Goal: Task Accomplishment & Management: Manage account settings

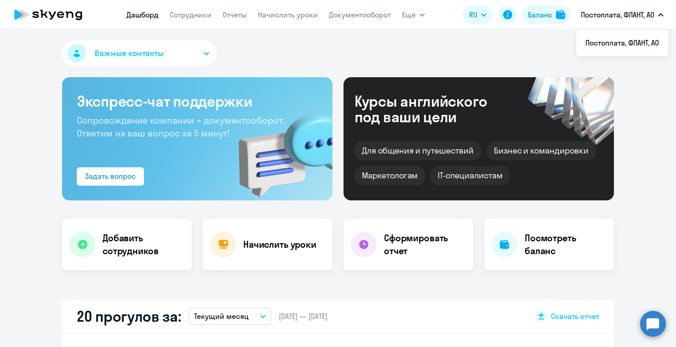
select select "30"
click at [115, 242] on h4 "Добавить сотрудников" at bounding box center [144, 245] width 82 height 26
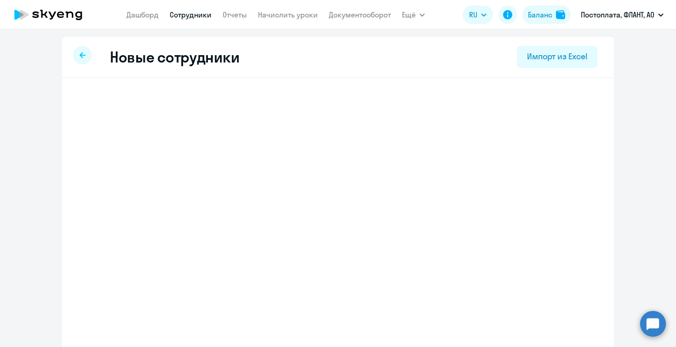
select select "english_adult_not_native_speaker"
select select "3"
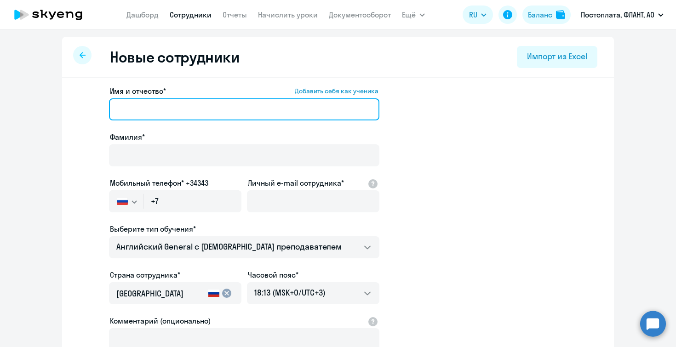
click at [177, 109] on input "Имя и отчество* Добавить себя как ученика" at bounding box center [244, 109] width 270 height 22
type input "F"
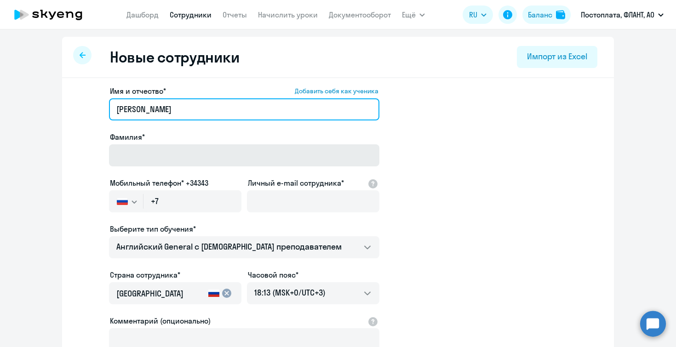
type input "[PERSON_NAME]"
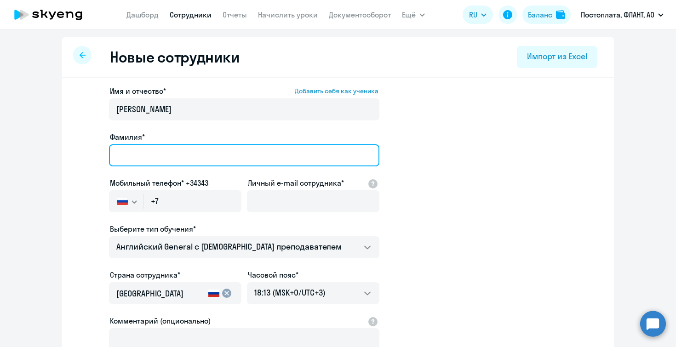
click at [158, 155] on input "Фамилия*" at bounding box center [244, 155] width 270 height 22
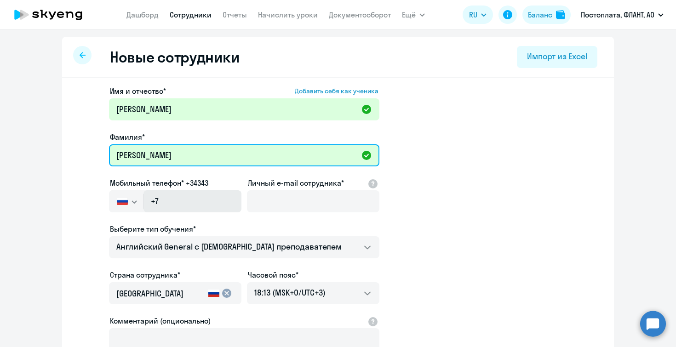
type input "[PERSON_NAME]"
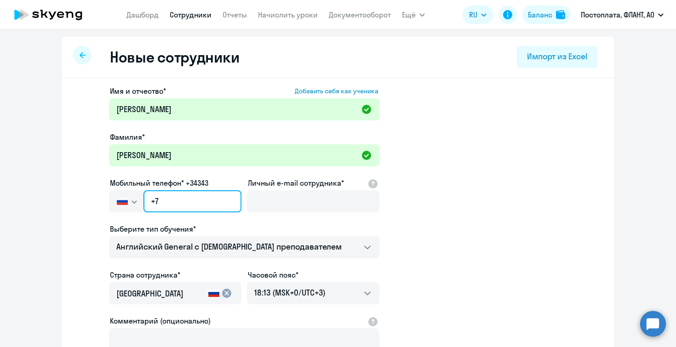
click at [169, 200] on input "+7" at bounding box center [192, 201] width 98 height 22
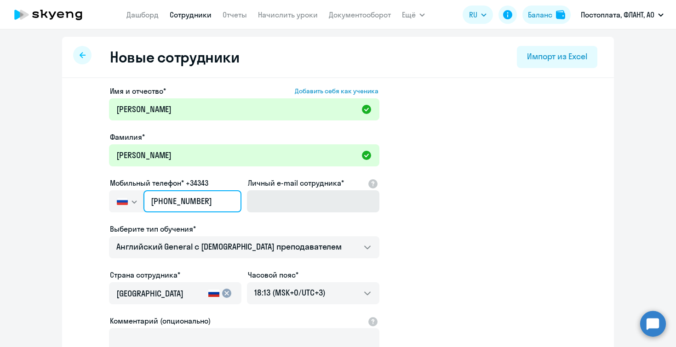
type input "[PHONE_NUMBER]"
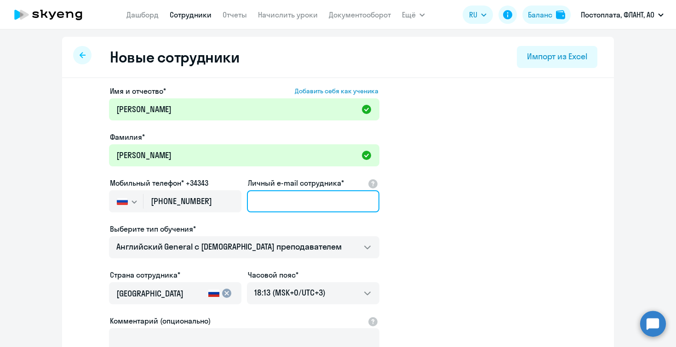
click at [270, 208] on input "Личный e-mail сотрудника*" at bounding box center [313, 201] width 132 height 22
type input "ф"
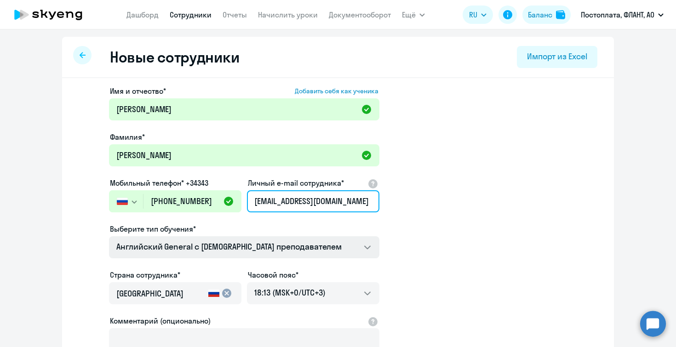
type input "[EMAIL_ADDRESS][DOMAIN_NAME]"
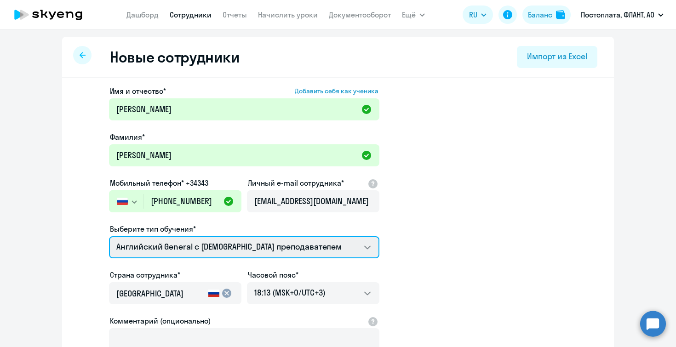
click at [355, 248] on select "Talks 15 минутные разговоры на английском Английский General с [DEMOGRAPHIC_DAT…" at bounding box center [244, 247] width 270 height 22
select select "spanish_adult_not_native_speaker_premium"
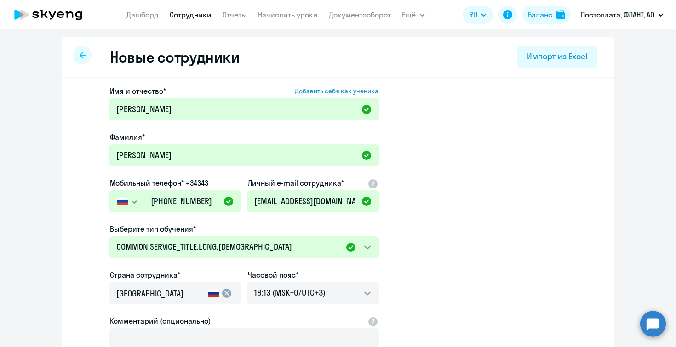
click at [427, 285] on app-new-student-form "Имя и отчество* Добавить себя как ученика [PERSON_NAME]* [PERSON_NAME] Мобильны…" at bounding box center [338, 250] width 522 height 328
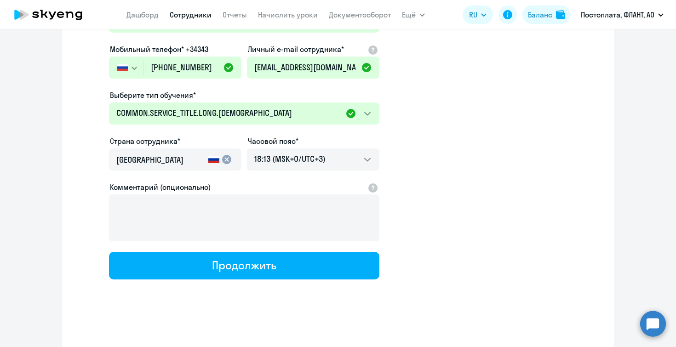
scroll to position [135, 0]
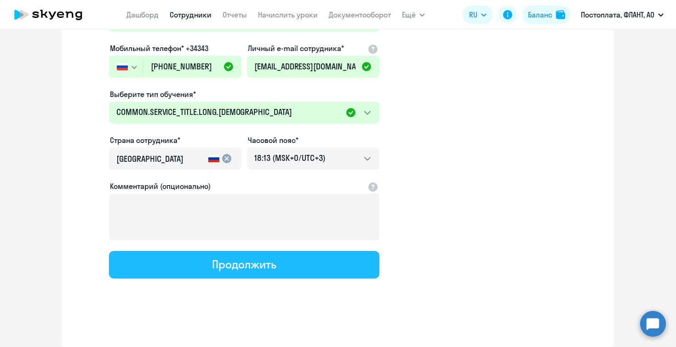
click at [343, 257] on button "Продолжить" at bounding box center [244, 265] width 270 height 28
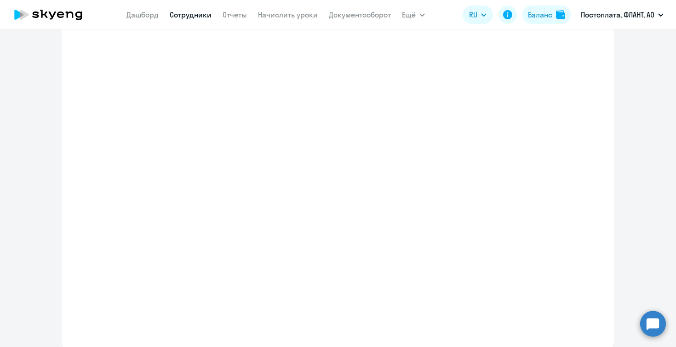
select select "spanish_adult_not_native_speaker_premium"
select select "3"
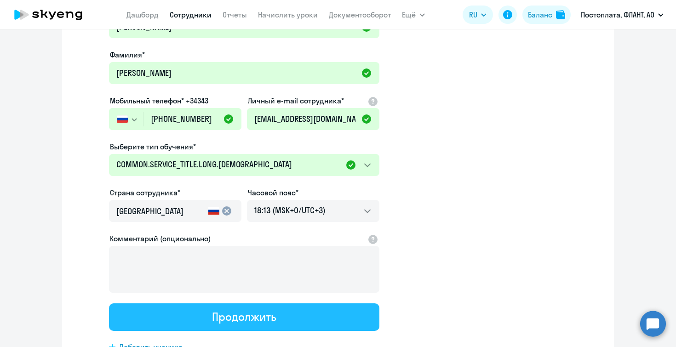
scroll to position [0, 0]
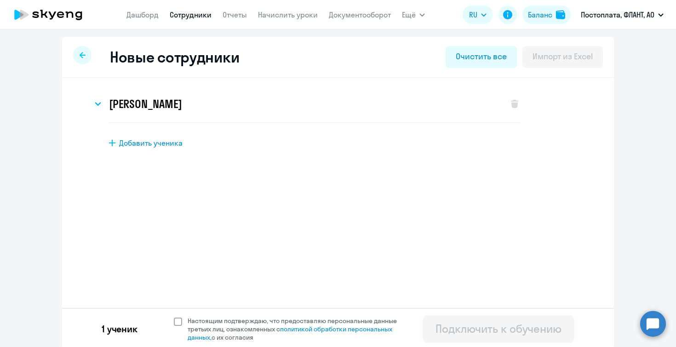
click at [177, 319] on span at bounding box center [178, 322] width 8 height 8
click at [174, 317] on input "Настоящим подтверждаю, что предоставляю персональные данные третьих лиц, ознако…" at bounding box center [173, 316] width 0 height 0
checkbox input "true"
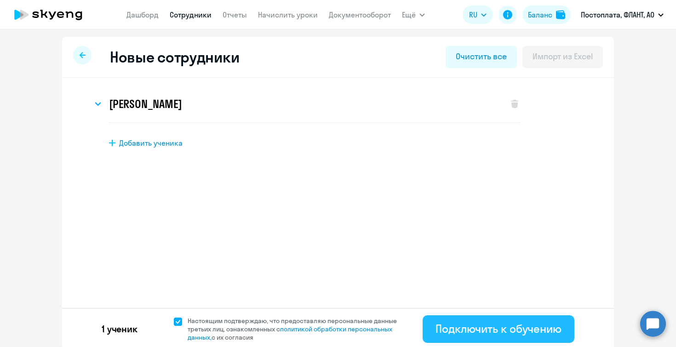
click at [468, 318] on button "Подключить к обучению" at bounding box center [499, 329] width 152 height 28
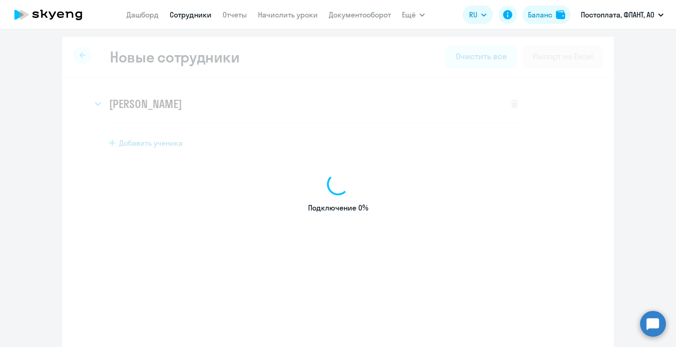
select select "english_adult_not_native_speaker"
select select "3"
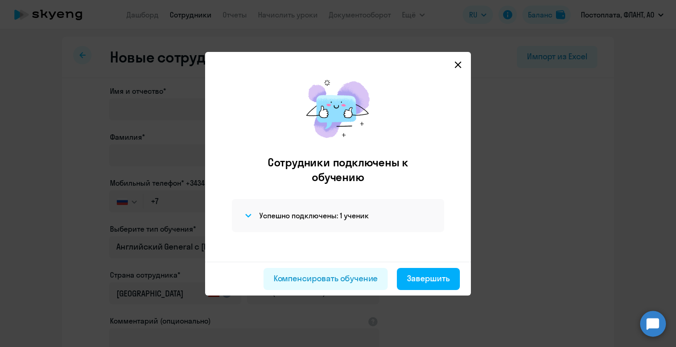
click at [459, 64] on icon at bounding box center [457, 64] width 7 height 7
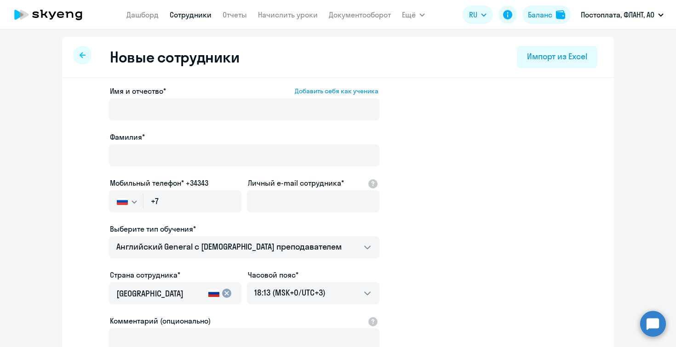
select select "30"
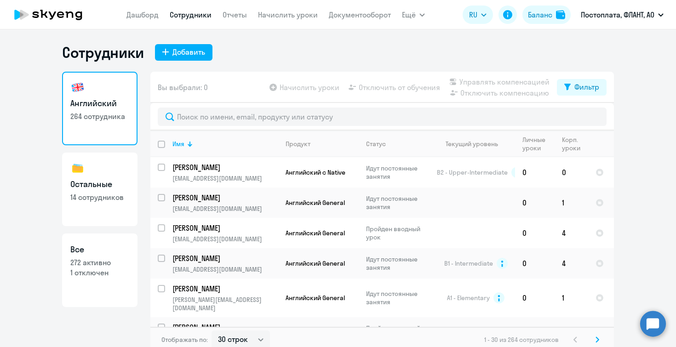
click at [98, 264] on p "272 активно" at bounding box center [99, 263] width 59 height 10
select select "30"
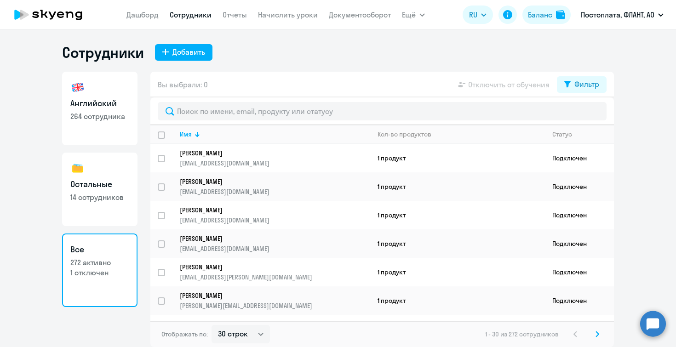
click at [93, 195] on p "14 сотрудников" at bounding box center [99, 197] width 59 height 10
select select "30"
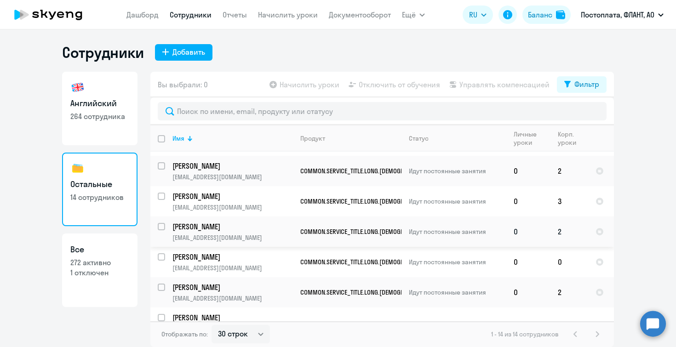
scroll to position [36, 0]
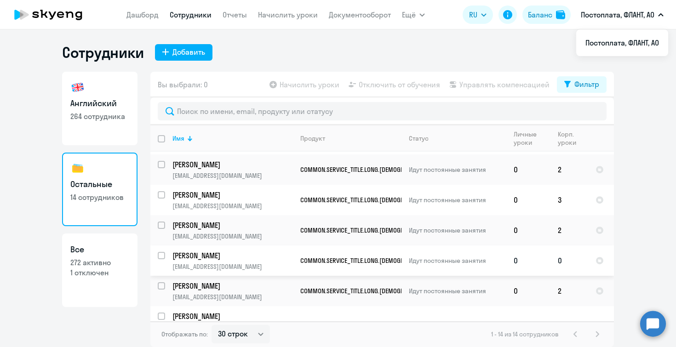
click at [263, 252] on link "[PERSON_NAME] [PERSON_NAME][EMAIL_ADDRESS][DOMAIN_NAME]" at bounding box center [232, 261] width 120 height 20
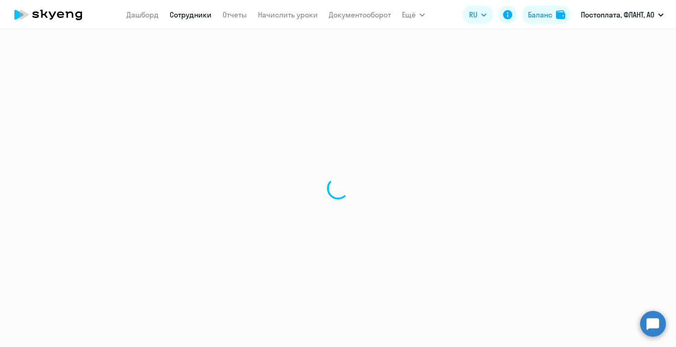
select select "english"
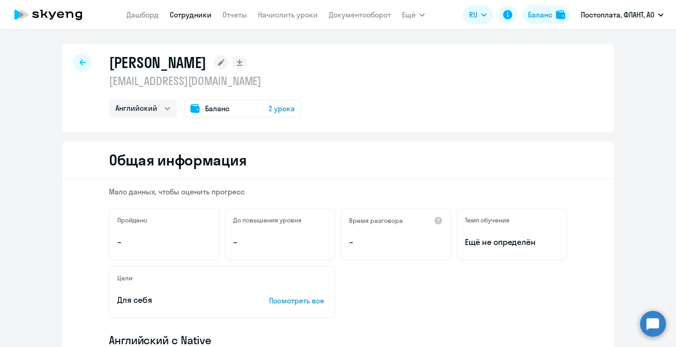
click at [283, 106] on span "2 урока" at bounding box center [282, 108] width 26 height 11
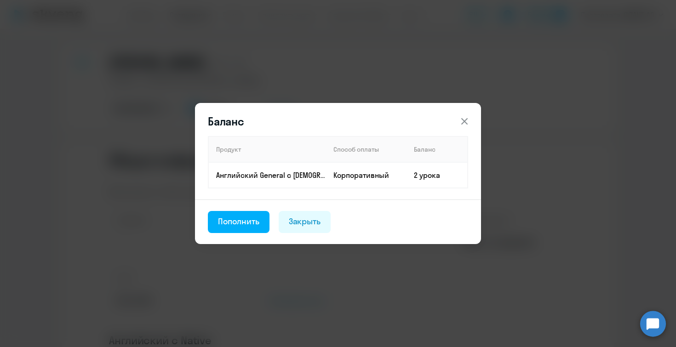
click at [461, 121] on icon at bounding box center [464, 121] width 11 height 11
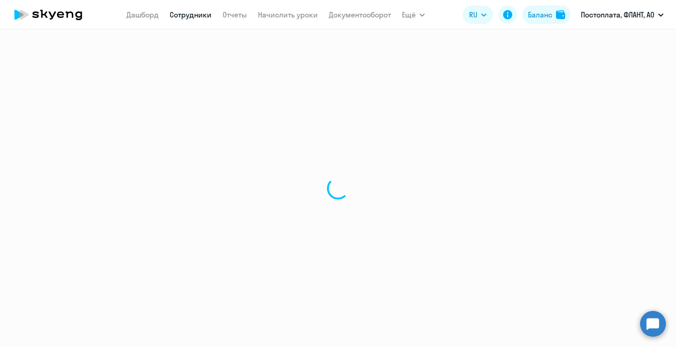
select select "30"
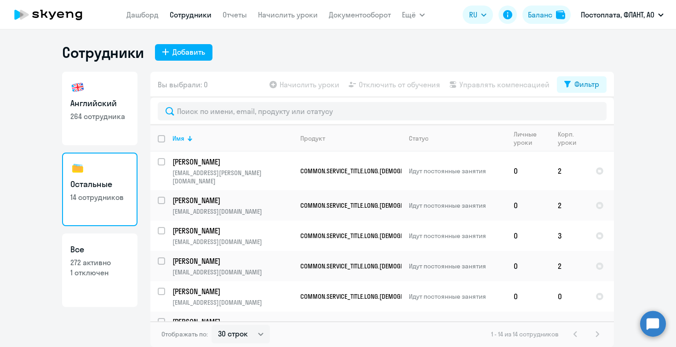
click at [124, 196] on p "14 сотрудников" at bounding box center [99, 197] width 59 height 10
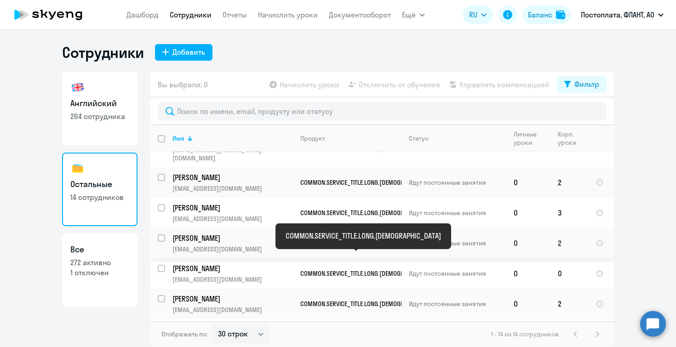
scroll to position [30, 0]
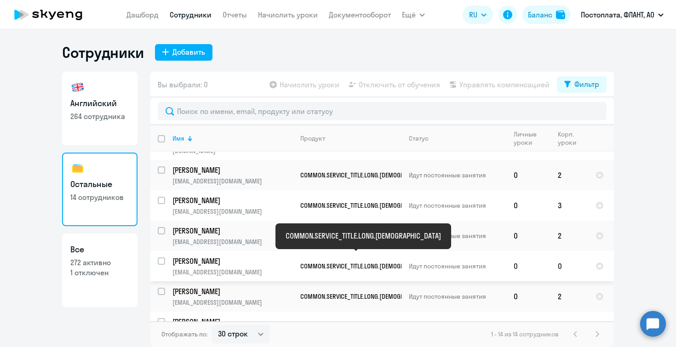
click at [396, 262] on span "COMMON.SERVICE_TITLE.LONG.[DEMOGRAPHIC_DATA]" at bounding box center [369, 266] width 138 height 8
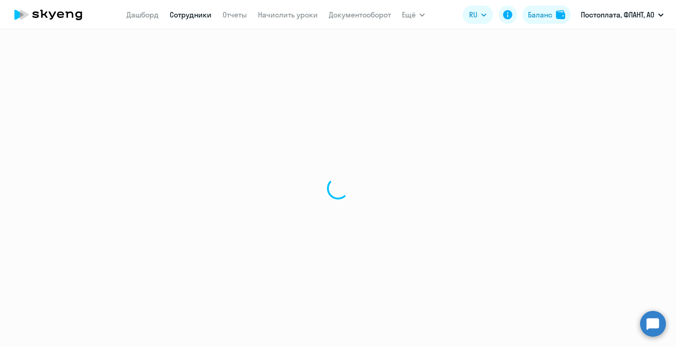
select select "english"
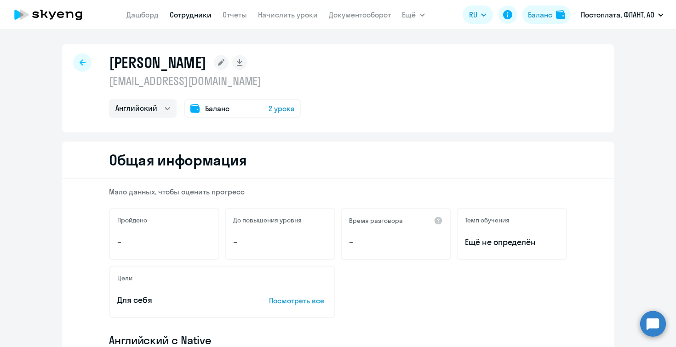
click at [272, 108] on span "2 урока" at bounding box center [282, 108] width 26 height 11
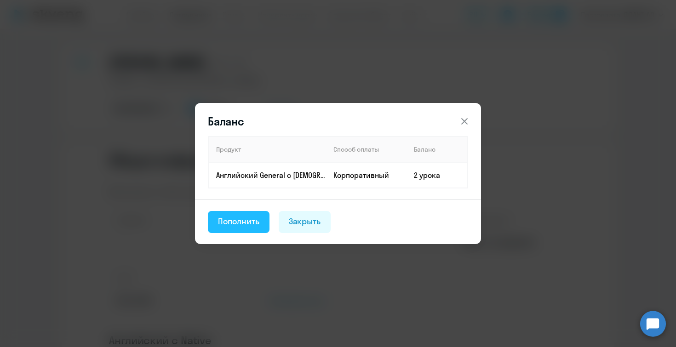
click at [239, 220] on div "Пополнить" at bounding box center [238, 222] width 41 height 12
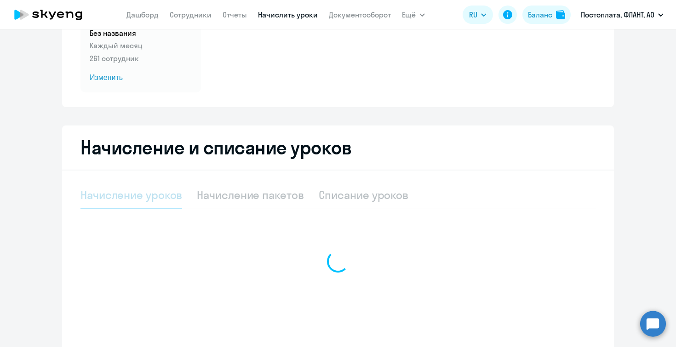
select select "10"
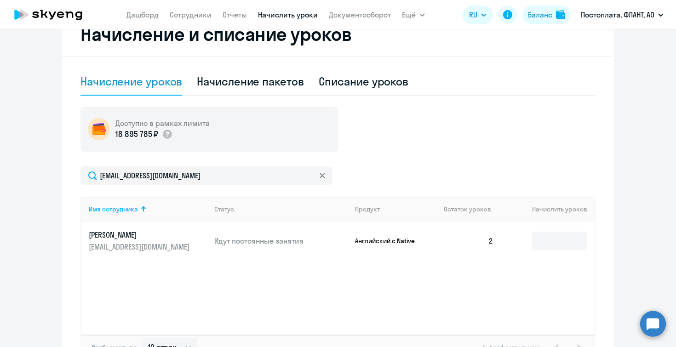
scroll to position [285, 0]
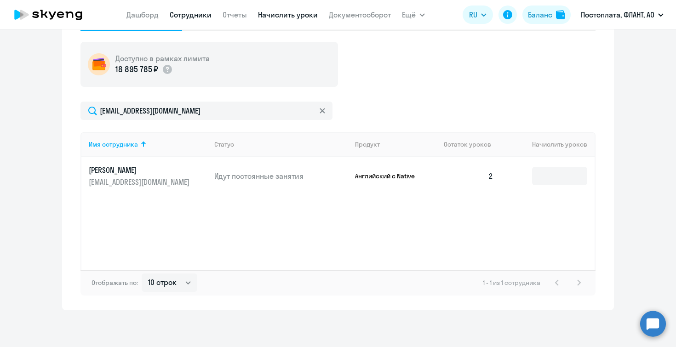
click at [190, 15] on link "Сотрудники" at bounding box center [191, 14] width 42 height 9
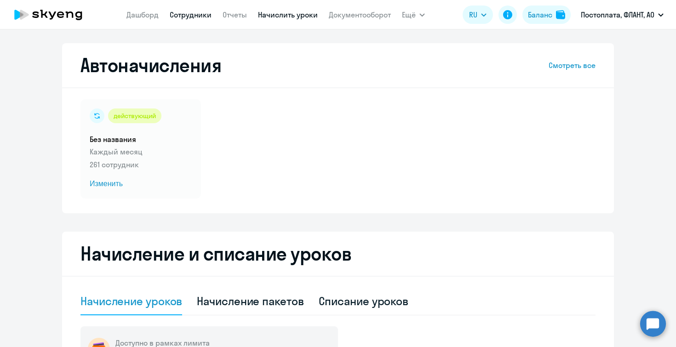
select select "30"
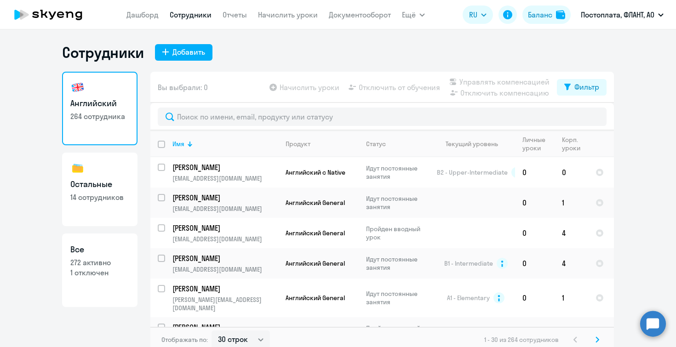
click at [92, 199] on p "14 сотрудников" at bounding box center [99, 197] width 59 height 10
select select "30"
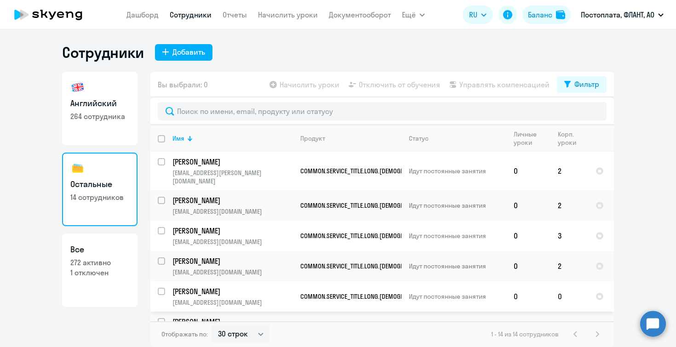
click at [289, 287] on p "[PERSON_NAME]" at bounding box center [232, 292] width 120 height 10
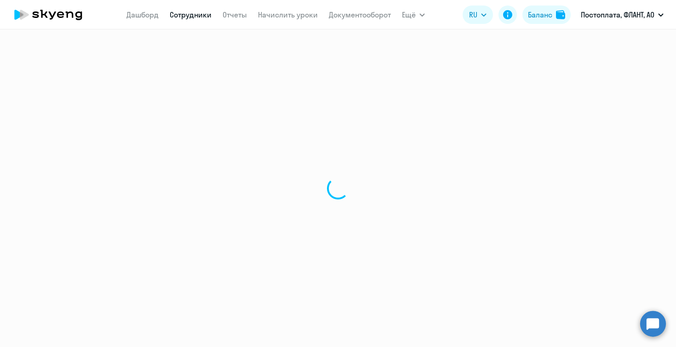
select select "english"
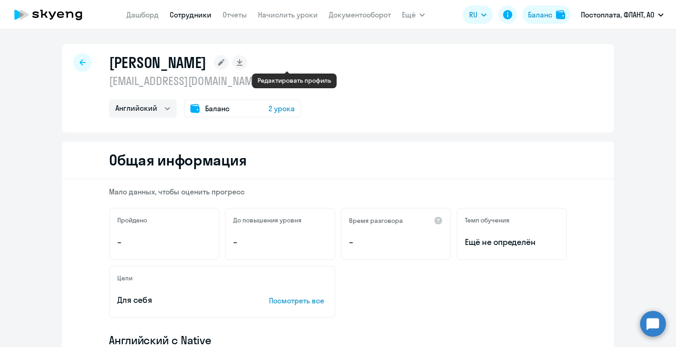
click at [229, 62] on rect at bounding box center [221, 62] width 15 height 15
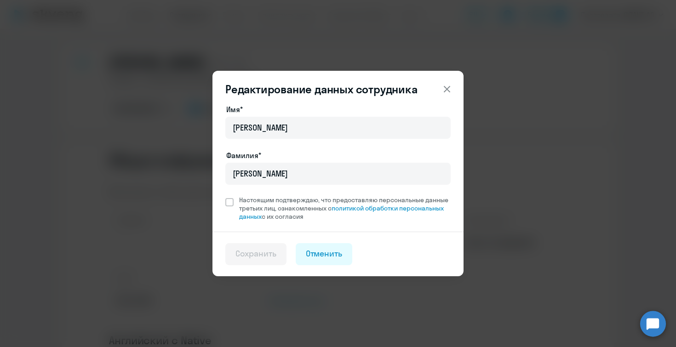
click at [449, 93] on icon at bounding box center [446, 89] width 11 height 11
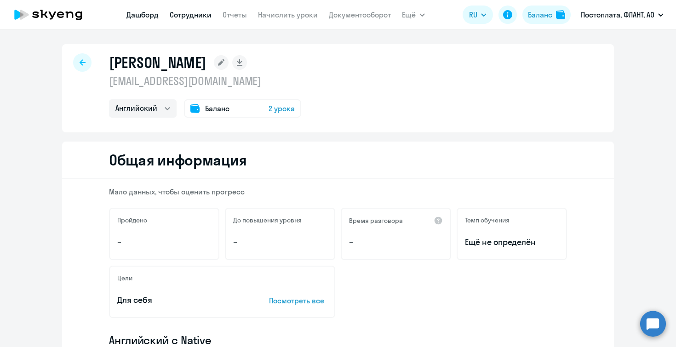
click at [148, 16] on link "Дашборд" at bounding box center [142, 14] width 32 height 9
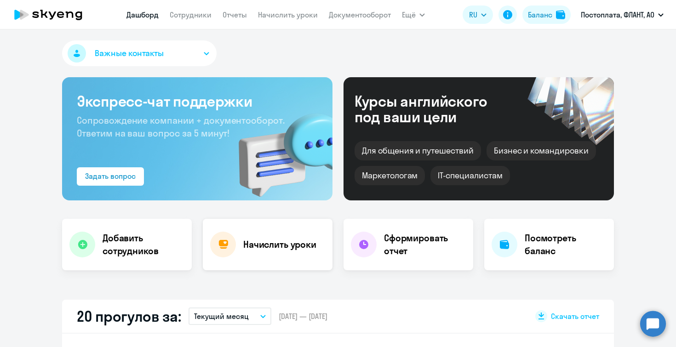
select select "30"
click at [237, 250] on div "Начислить уроки" at bounding box center [268, 245] width 130 height 52
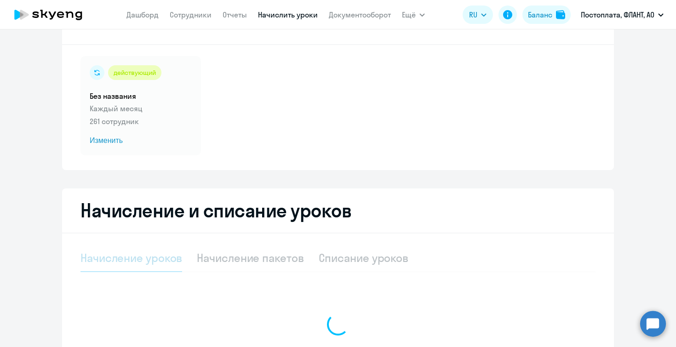
select select "10"
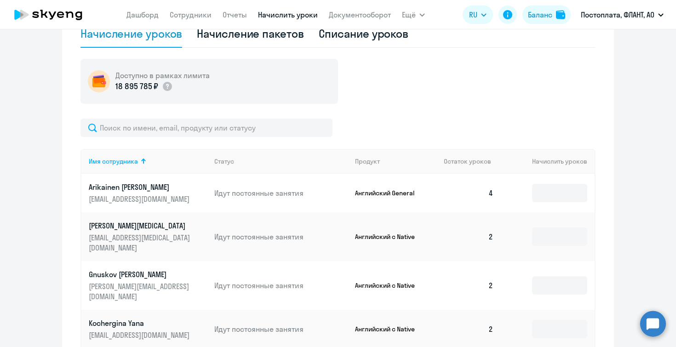
scroll to position [268, 0]
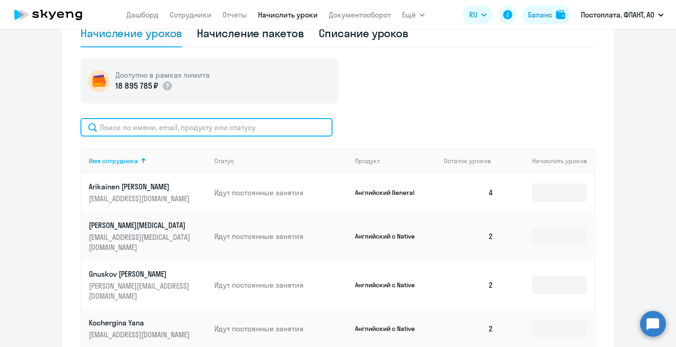
click at [124, 132] on input "text" at bounding box center [206, 127] width 252 height 18
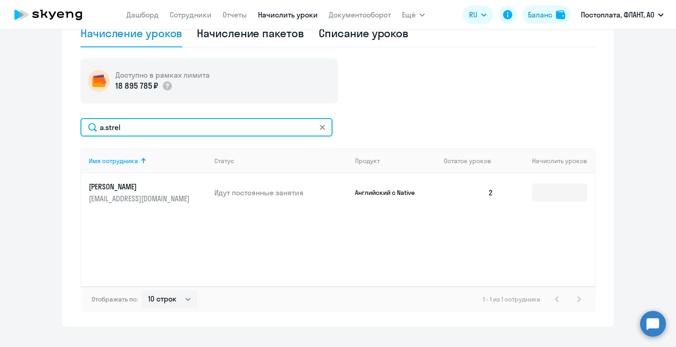
type input "a.strel"
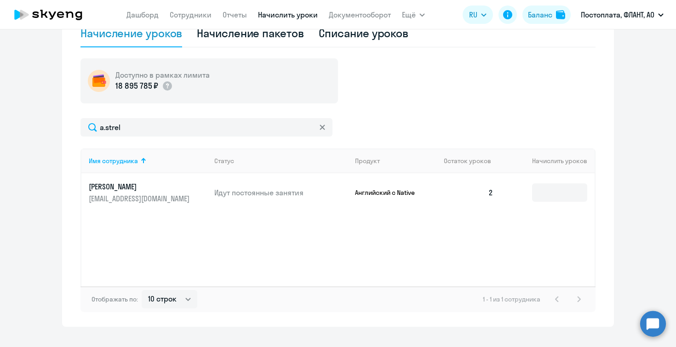
click at [139, 196] on p "[EMAIL_ADDRESS][DOMAIN_NAME]" at bounding box center [140, 199] width 103 height 10
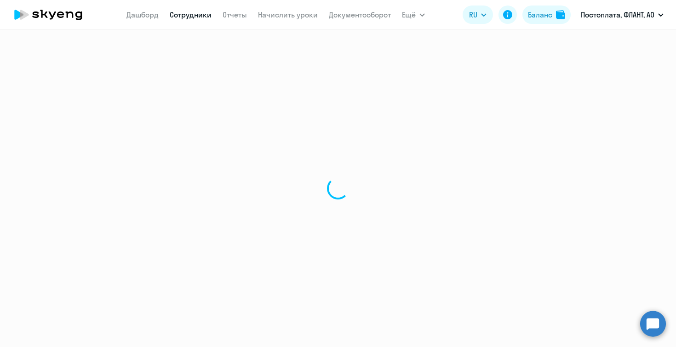
select select "english"
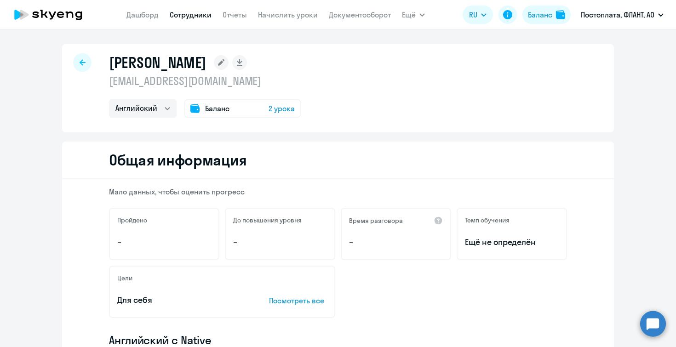
drag, startPoint x: 260, startPoint y: 84, endPoint x: 107, endPoint y: 85, distance: 153.1
click at [107, 85] on div "[PERSON_NAME] [EMAIL_ADDRESS][DOMAIN_NAME] Остальные Английский Баланс 2 урока" at bounding box center [338, 88] width 552 height 88
copy p "[EMAIL_ADDRESS][DOMAIN_NAME]"
click at [88, 59] on div at bounding box center [82, 62] width 18 height 18
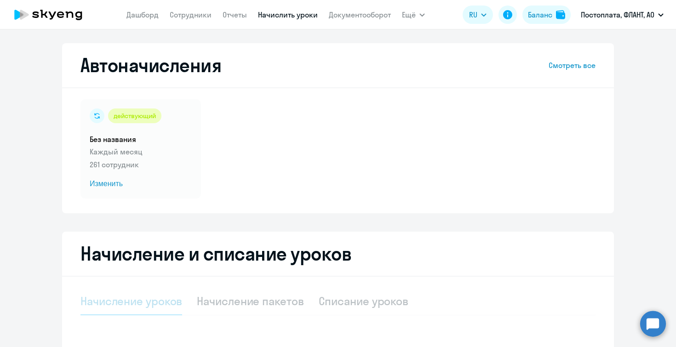
select select "10"
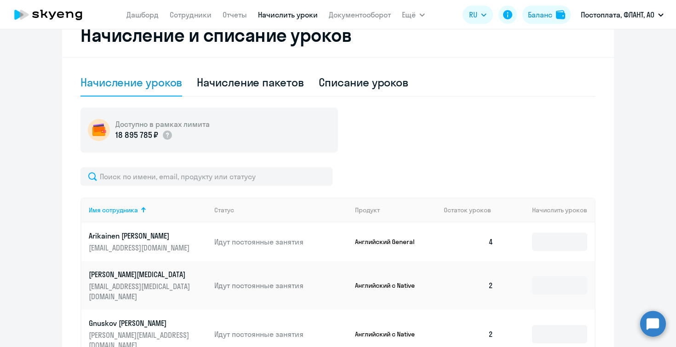
scroll to position [261, 0]
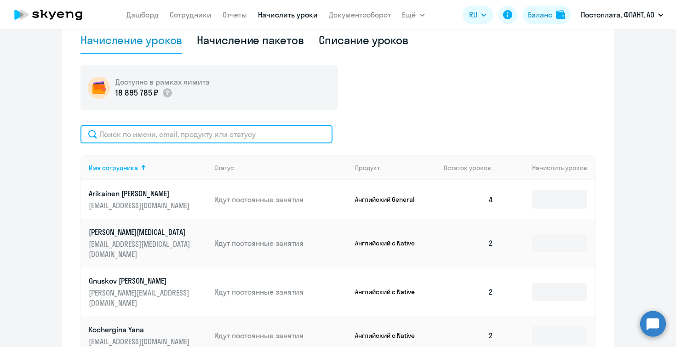
click at [194, 135] on input "text" at bounding box center [206, 134] width 252 height 18
paste input "[EMAIL_ADDRESS][DOMAIN_NAME]"
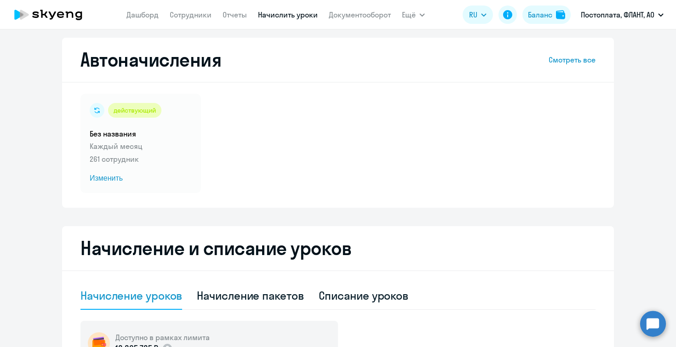
scroll to position [6, 0]
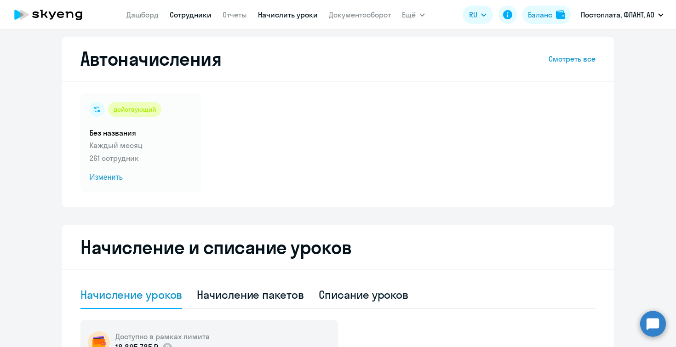
type input "[EMAIL_ADDRESS][DOMAIN_NAME]"
click at [185, 14] on link "Сотрудники" at bounding box center [191, 14] width 42 height 9
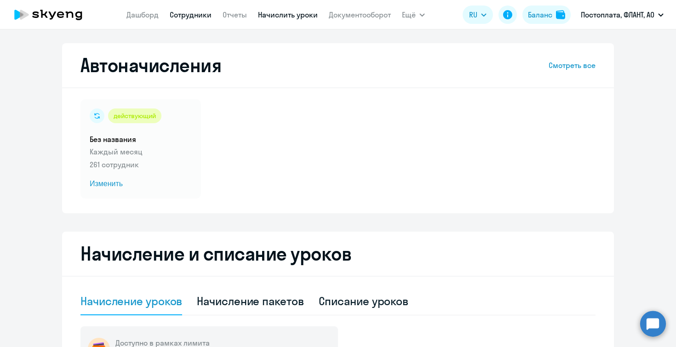
select select "30"
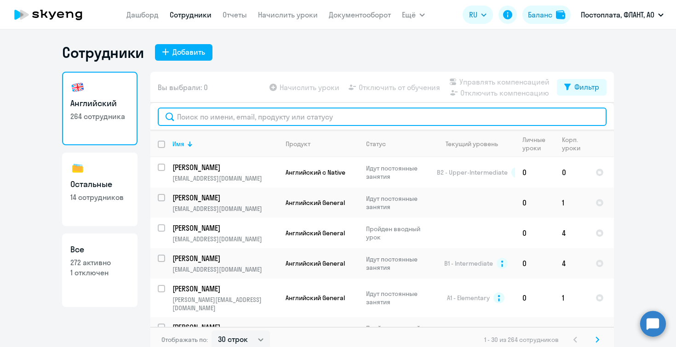
click at [204, 121] on input "text" at bounding box center [382, 117] width 449 height 18
paste input "[EMAIL_ADDRESS][DOMAIN_NAME]"
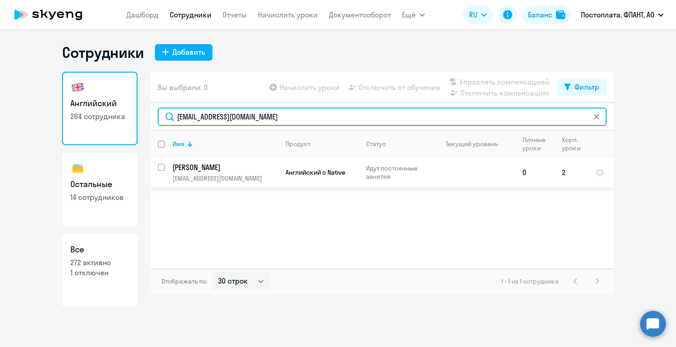
type input "[EMAIL_ADDRESS][DOMAIN_NAME]"
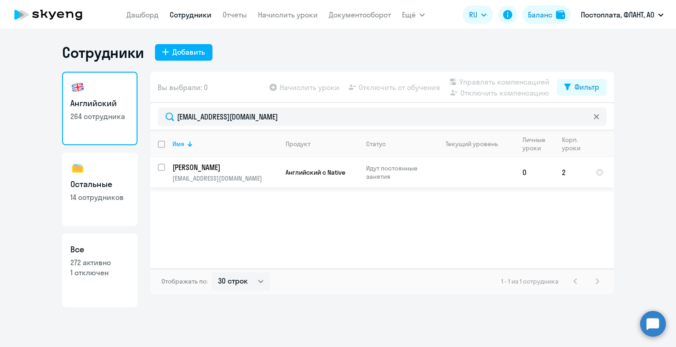
click at [163, 166] on input "select row 20937402" at bounding box center [167, 173] width 18 height 18
checkbox input "true"
click at [234, 174] on p "[EMAIL_ADDRESS][DOMAIN_NAME]" at bounding box center [224, 178] width 105 height 8
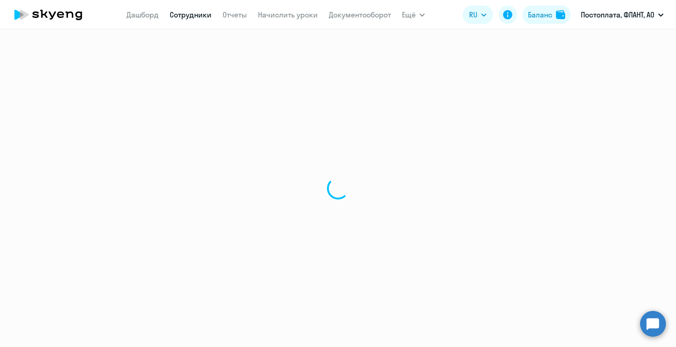
select select "english"
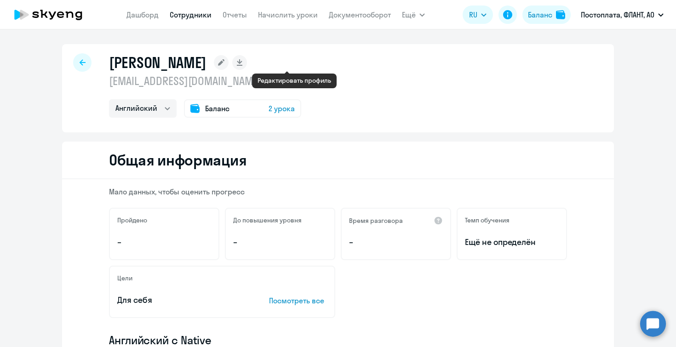
click at [229, 64] on rect at bounding box center [221, 62] width 15 height 15
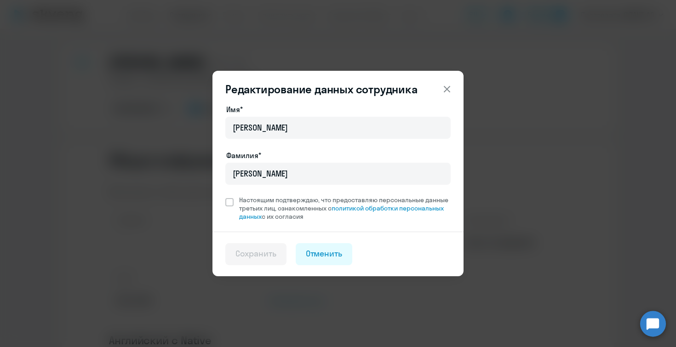
click at [447, 88] on icon at bounding box center [446, 89] width 11 height 11
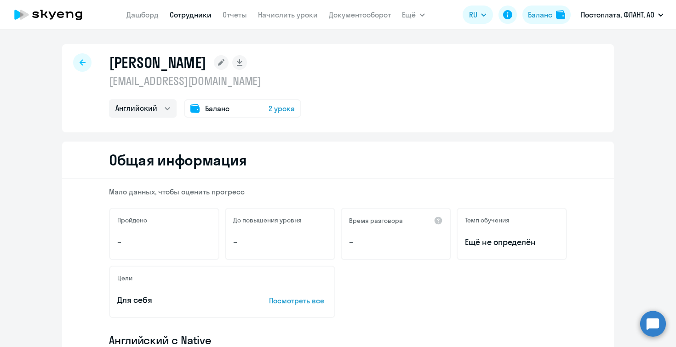
click at [85, 61] on div at bounding box center [82, 62] width 18 height 18
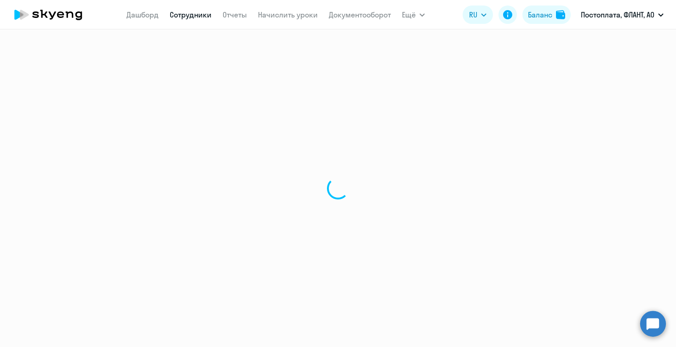
select select "30"
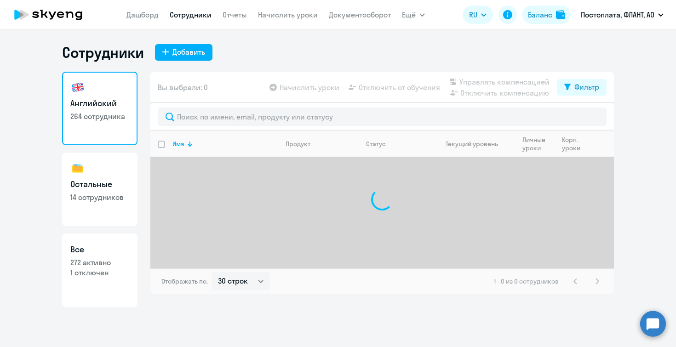
click at [90, 212] on link "Остальные 14 сотрудников" at bounding box center [99, 190] width 75 height 74
select select "30"
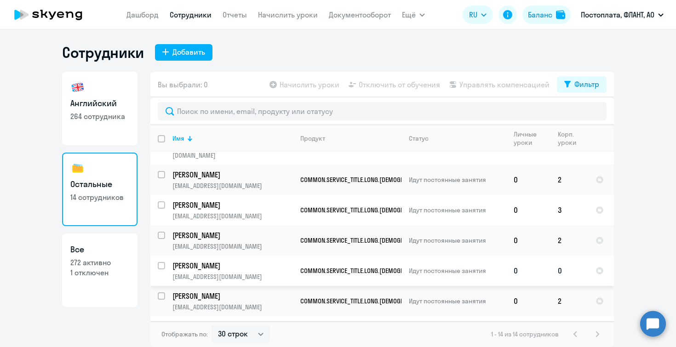
scroll to position [32, 0]
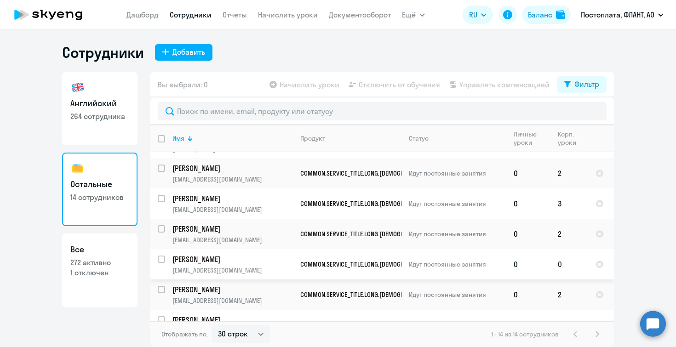
click at [162, 256] on input "select row 20937402" at bounding box center [167, 265] width 18 height 18
checkbox input "true"
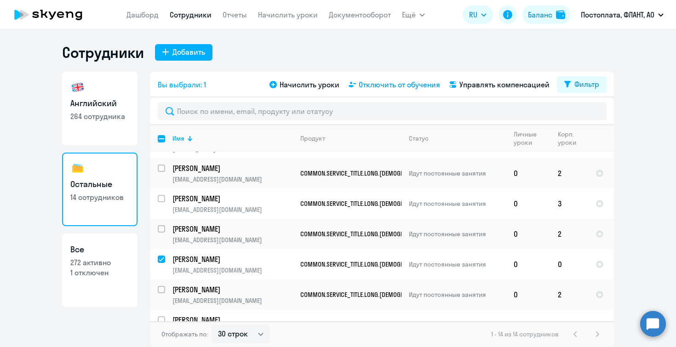
click at [397, 85] on span "Отключить от обучения" at bounding box center [399, 84] width 81 height 11
select select "all"
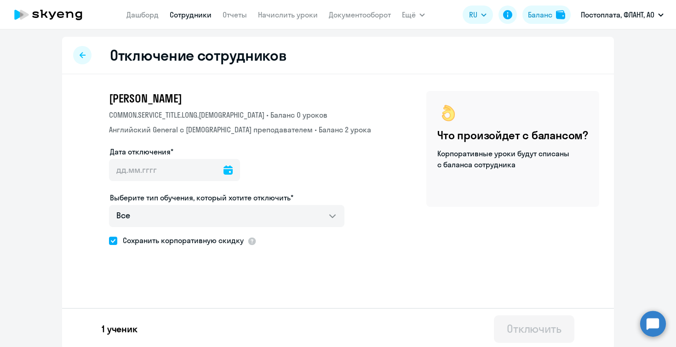
click at [224, 175] on icon at bounding box center [228, 170] width 9 height 9
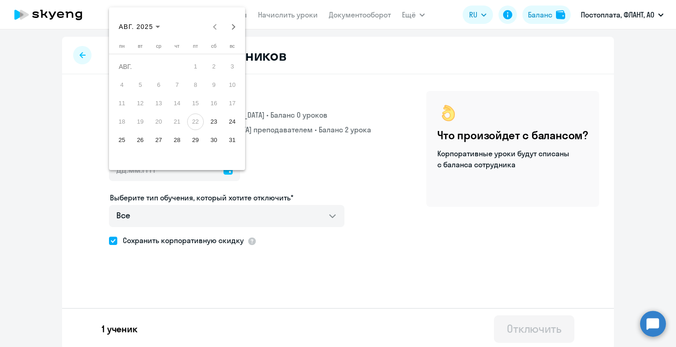
click at [282, 177] on div at bounding box center [338, 173] width 676 height 347
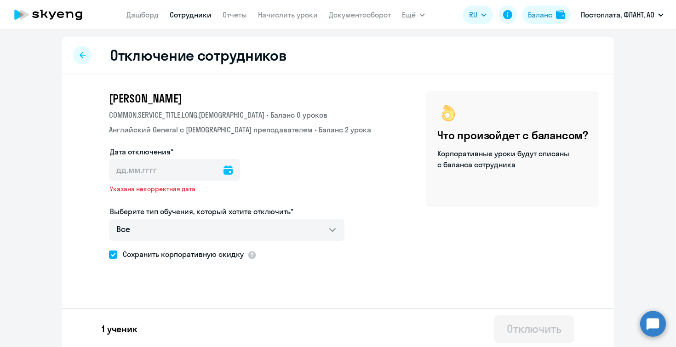
click at [181, 17] on link "Сотрудники" at bounding box center [191, 14] width 42 height 9
select select "30"
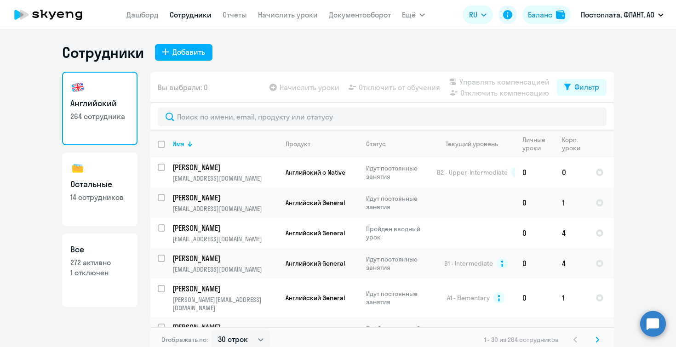
click at [99, 205] on link "Остальные 14 сотрудников" at bounding box center [99, 190] width 75 height 74
select select "30"
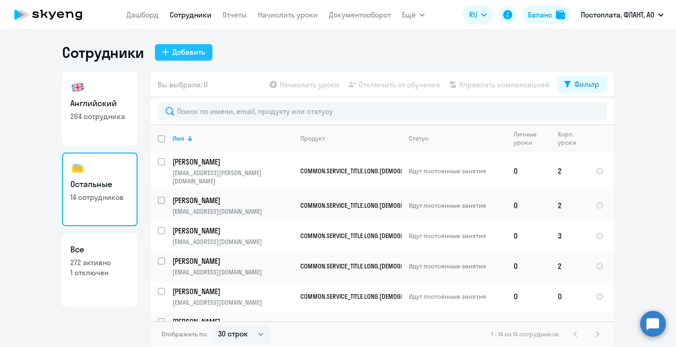
click at [191, 52] on div "Добавить" at bounding box center [188, 51] width 33 height 11
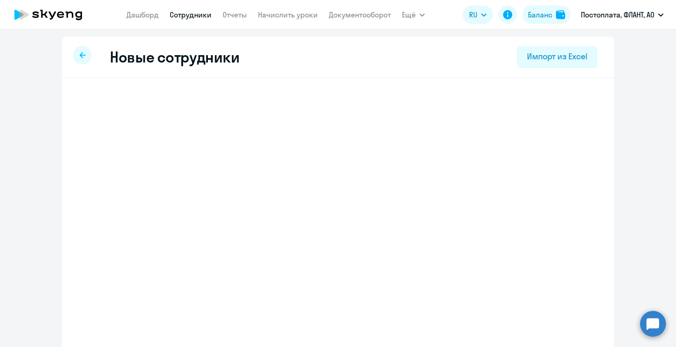
select select "english_adult_not_native_speaker"
select select "3"
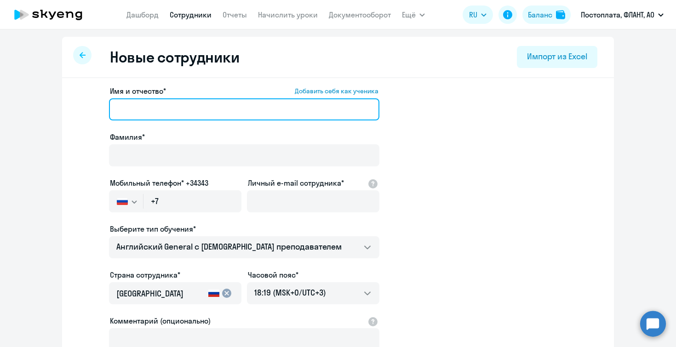
click at [180, 113] on input "Имя и отчество* Добавить себя как ученика" at bounding box center [244, 109] width 270 height 22
type input "[PERSON_NAME]"
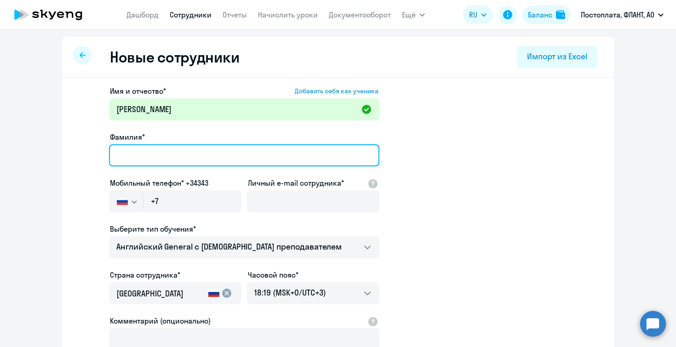
click at [169, 152] on input "Фамилия*" at bounding box center [244, 155] width 270 height 22
type input "[PERSON_NAME]"
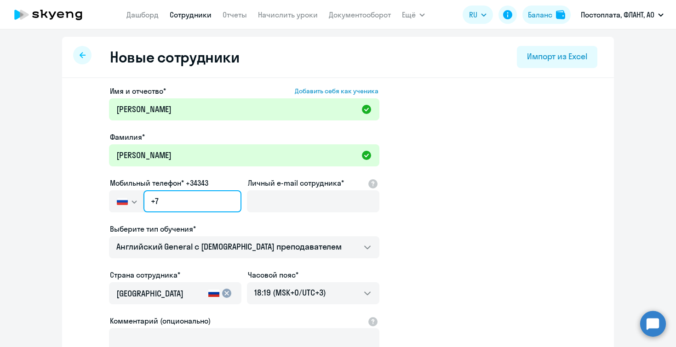
click at [179, 204] on input "+7" at bounding box center [192, 201] width 98 height 22
click at [184, 12] on link "Сотрудники" at bounding box center [191, 14] width 42 height 9
select select "30"
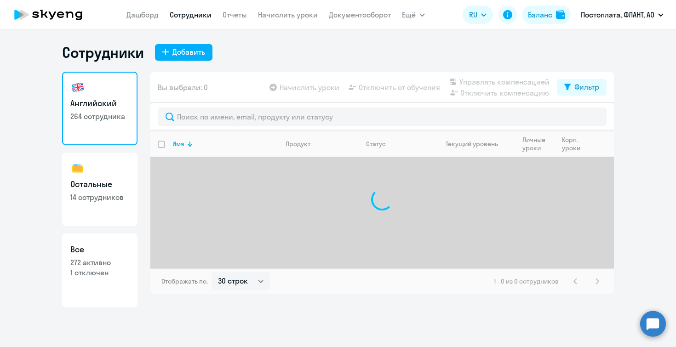
click at [114, 183] on h3 "Остальные" at bounding box center [99, 184] width 59 height 12
select select "30"
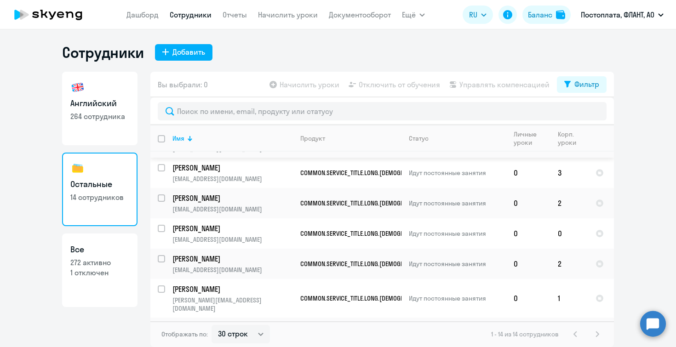
scroll to position [65, 0]
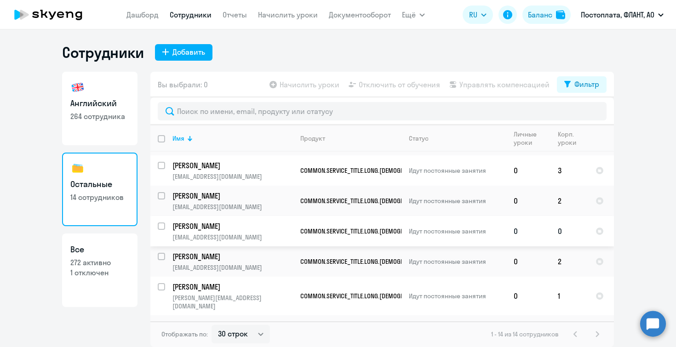
click at [161, 223] on input "select row 20937402" at bounding box center [167, 232] width 18 height 18
checkbox input "true"
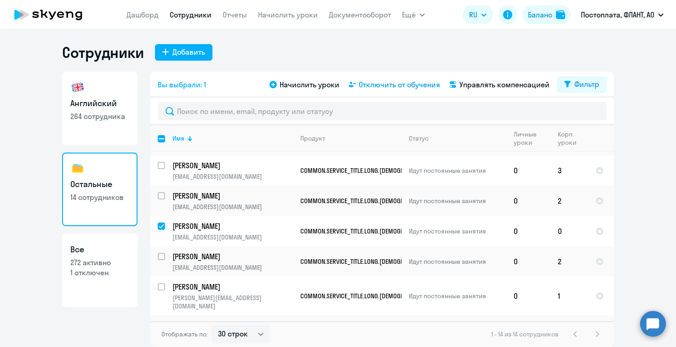
click at [416, 85] on span "Отключить от обучения" at bounding box center [399, 84] width 81 height 11
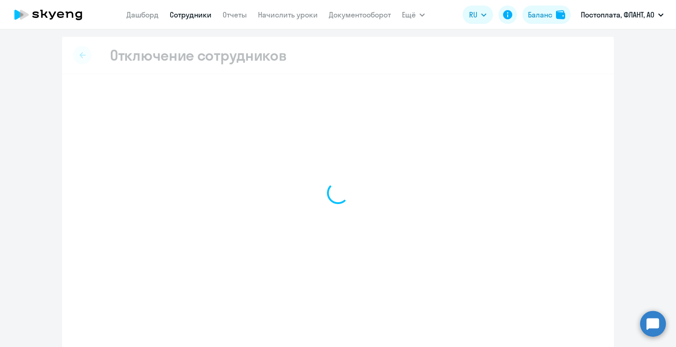
select select "all"
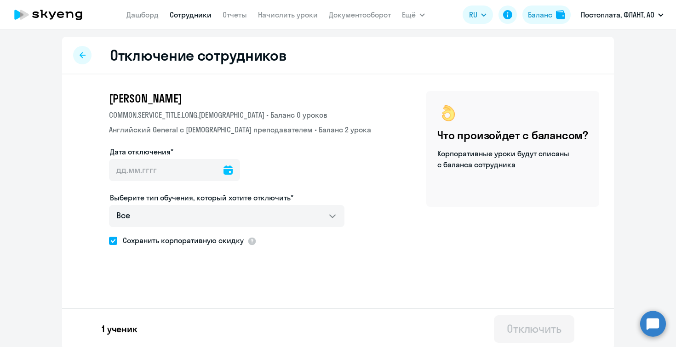
click at [224, 175] on icon at bounding box center [228, 170] width 9 height 9
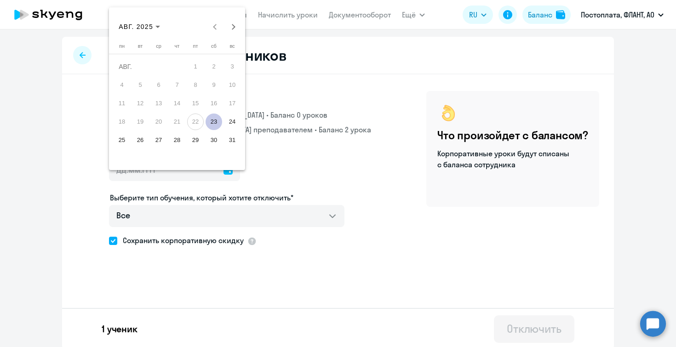
click at [212, 123] on span "23" at bounding box center [214, 122] width 17 height 17
type input "[DATE]"
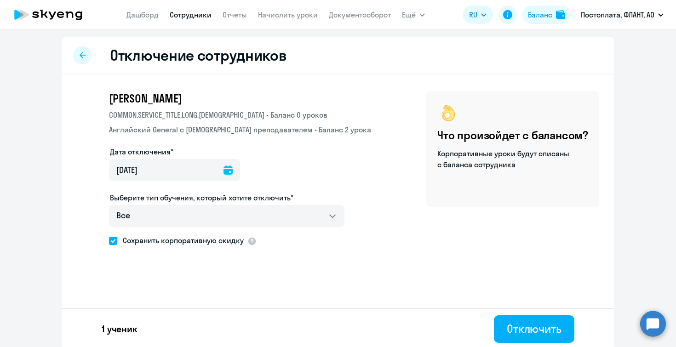
click at [111, 245] on span at bounding box center [113, 241] width 8 height 8
click at [109, 241] on input "Сохранить корпоративную скидку" at bounding box center [109, 241] width 0 height 0
checkbox input "false"
click at [527, 326] on div "Отключить" at bounding box center [534, 328] width 55 height 15
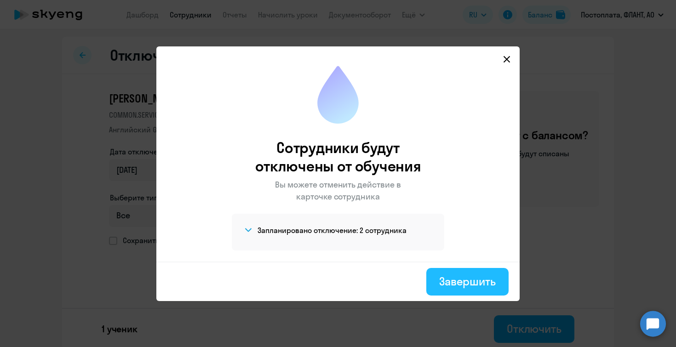
click at [456, 284] on div "Завершить" at bounding box center [467, 281] width 57 height 15
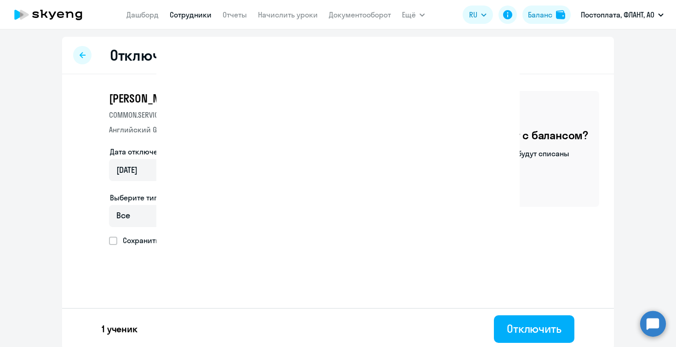
select select "30"
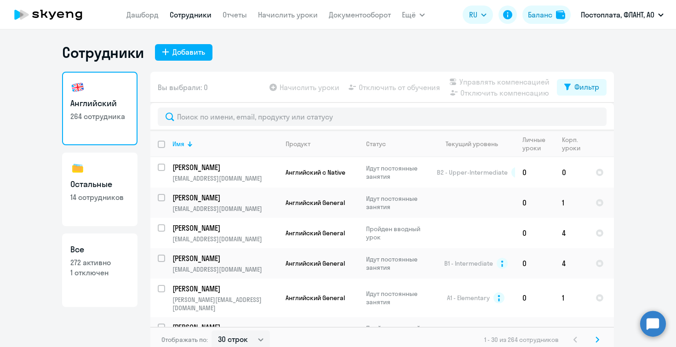
click at [109, 194] on p "14 сотрудников" at bounding box center [99, 197] width 59 height 10
select select "30"
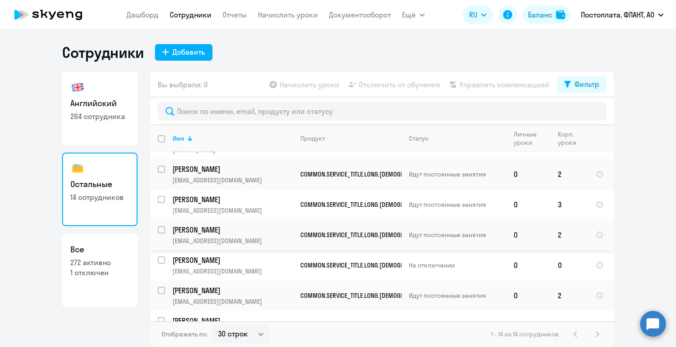
scroll to position [38, 0]
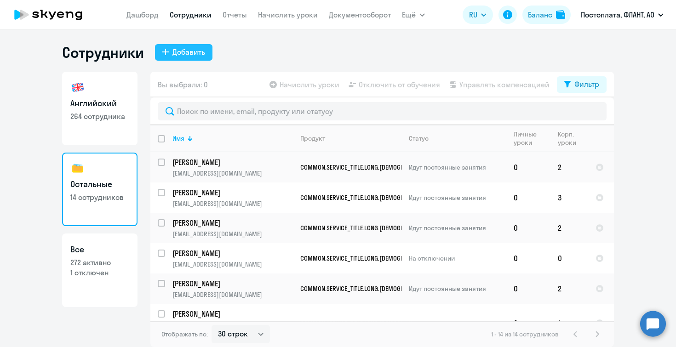
click at [183, 48] on div "Добавить" at bounding box center [188, 51] width 33 height 11
select select "english_adult_not_native_speaker"
select select "3"
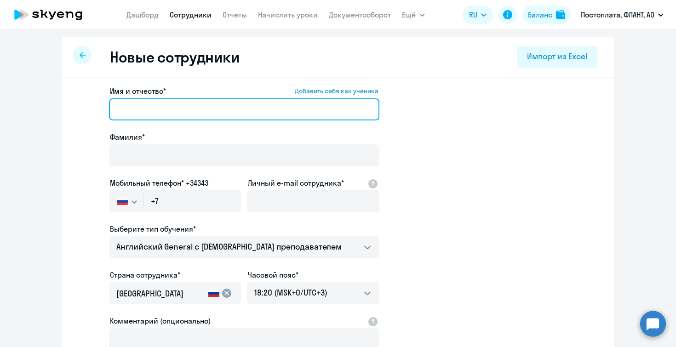
click at [166, 113] on input "Имя и отчество* Добавить себя как ученика" at bounding box center [244, 109] width 270 height 22
type input "[PERSON_NAME]"
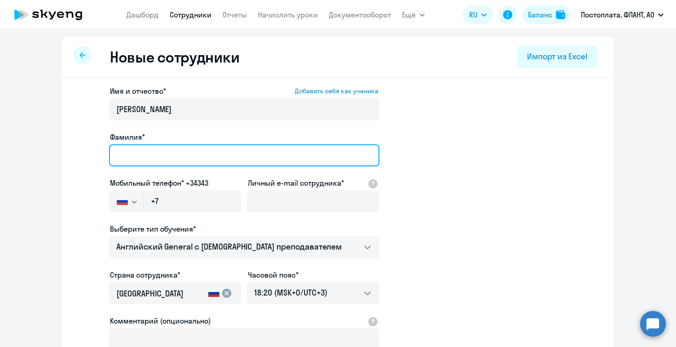
click at [171, 152] on input "Фамилия*" at bounding box center [244, 155] width 270 height 22
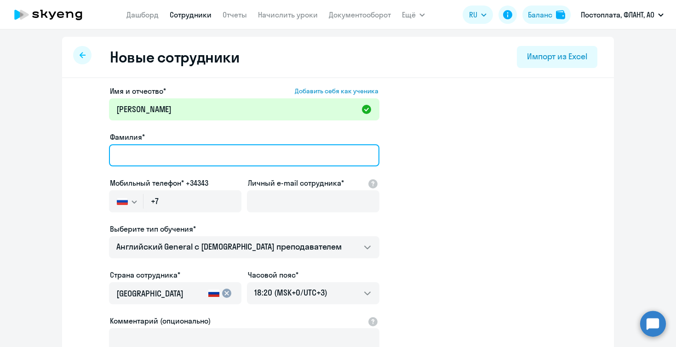
type input "[PERSON_NAME]"
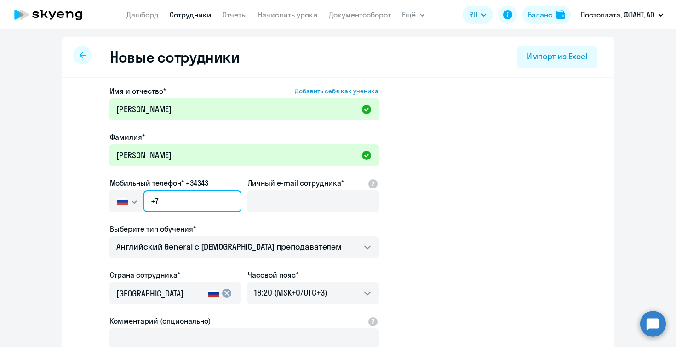
click at [176, 201] on input "+7" at bounding box center [192, 201] width 98 height 22
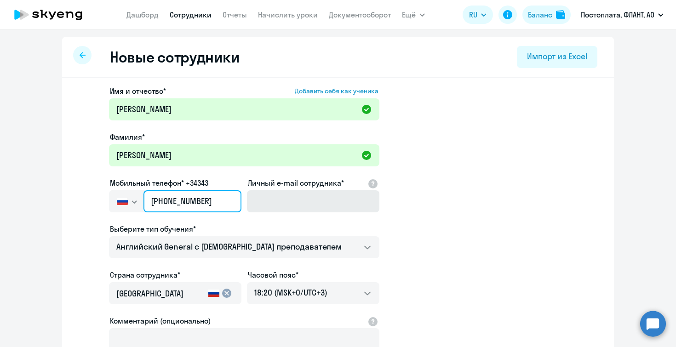
type input "[PHONE_NUMBER]"
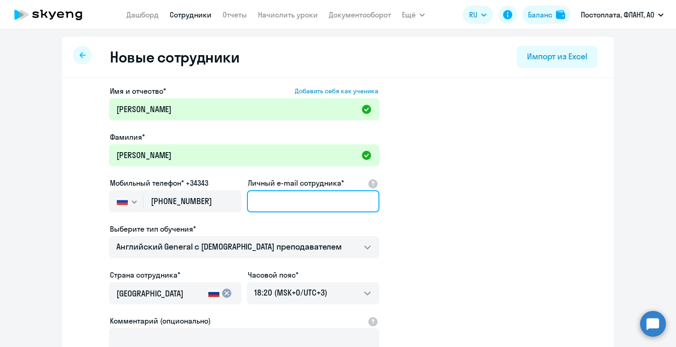
click at [269, 201] on input "Личный e-mail сотрудника*" at bounding box center [313, 201] width 132 height 22
type input "[EMAIL_ADDRESS][DOMAIN_NAME]"
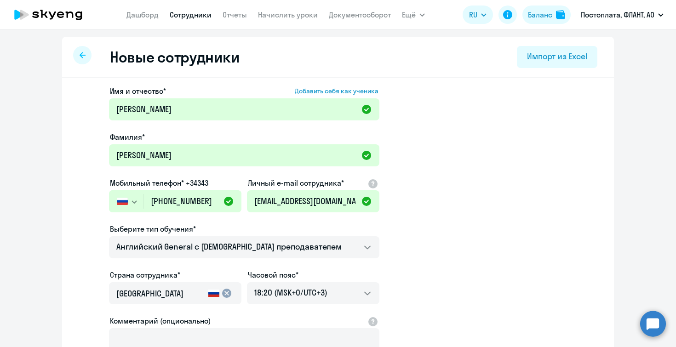
click at [343, 217] on ds-form-field "Личный e-mail сотрудника* [EMAIL_ADDRESS][DOMAIN_NAME]" at bounding box center [313, 201] width 132 height 46
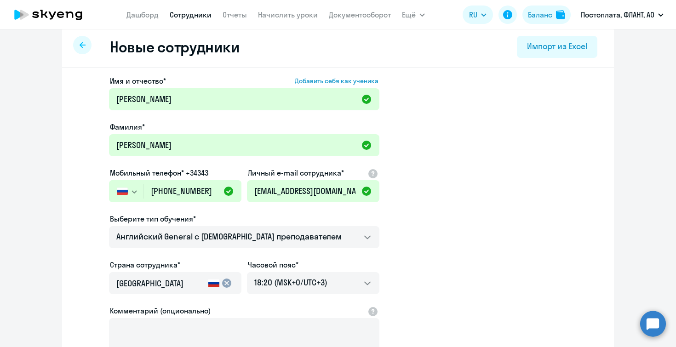
scroll to position [13, 0]
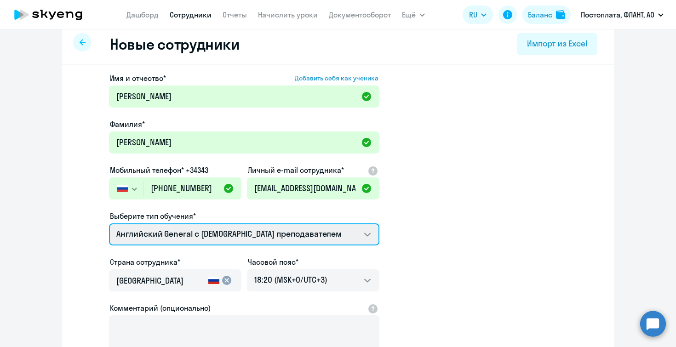
click at [333, 233] on select "Talks 15 минутные разговоры на английском Английский General с [DEMOGRAPHIC_DAT…" at bounding box center [244, 235] width 270 height 22
select select "spanish_adult_not_native_speaker_premium"
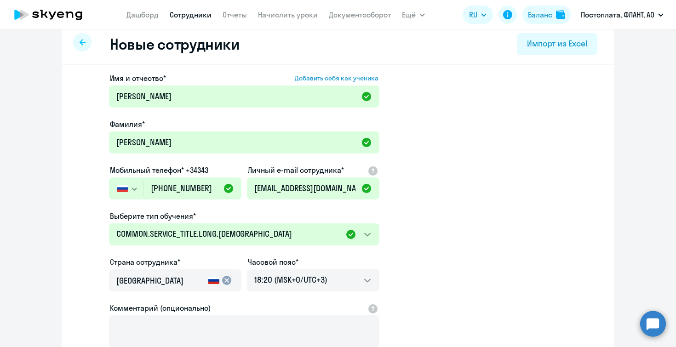
click at [407, 275] on app-new-student-form "Имя и отчество* Добавить себя как ученика [PERSON_NAME]* [PERSON_NAME] Мобильны…" at bounding box center [338, 237] width 522 height 328
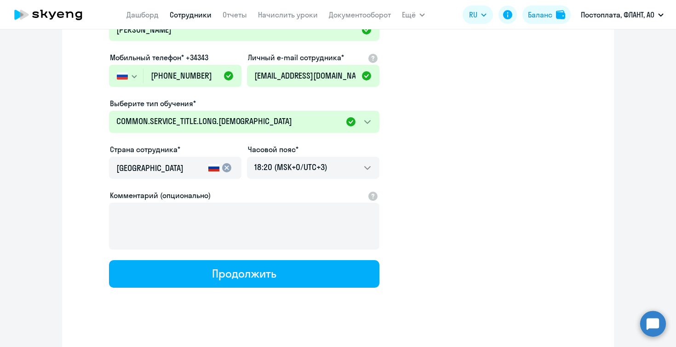
scroll to position [135, 0]
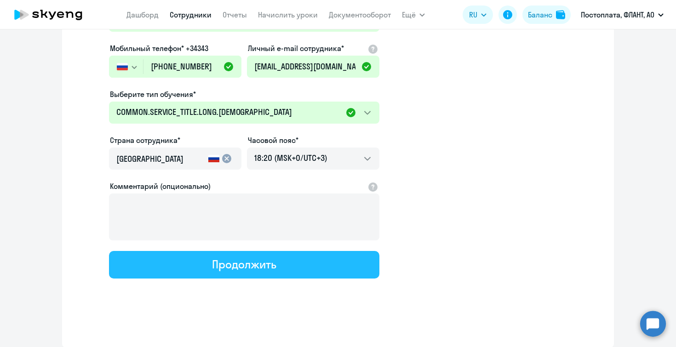
click at [345, 259] on button "Продолжить" at bounding box center [244, 265] width 270 height 28
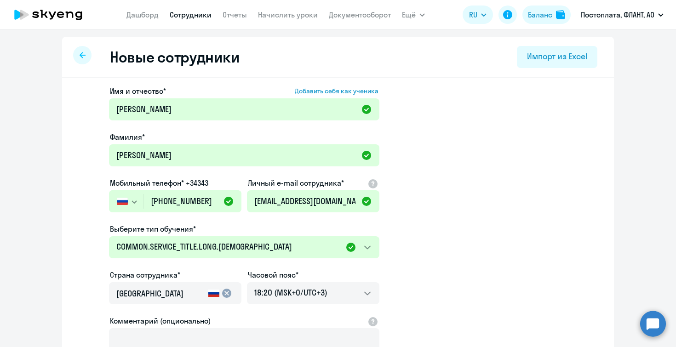
select select "spanish_adult_not_native_speaker_premium"
select select "3"
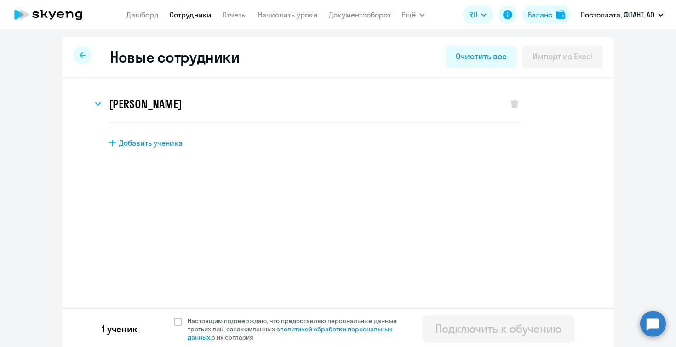
scroll to position [0, 0]
click at [101, 102] on icon at bounding box center [98, 104] width 6 height 4
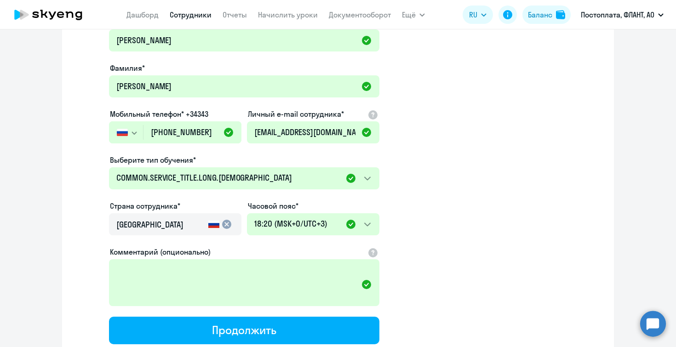
scroll to position [206, 0]
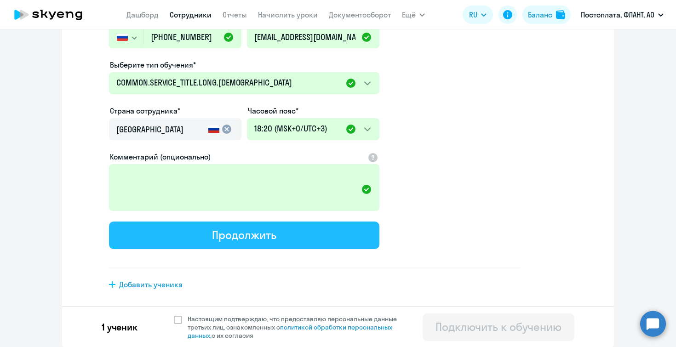
click at [339, 238] on button "Продолжить" at bounding box center [244, 236] width 270 height 28
select select "spanish_adult_not_native_speaker_premium"
select select "3"
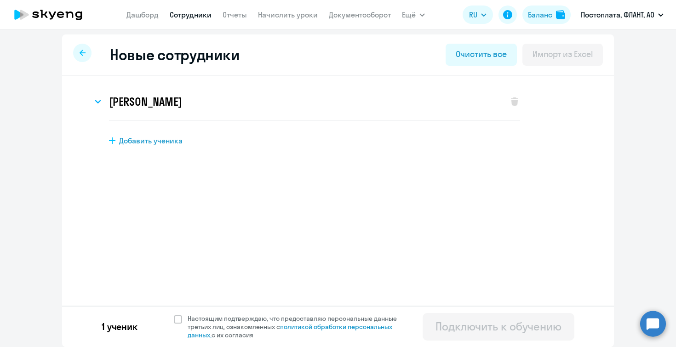
scroll to position [0, 0]
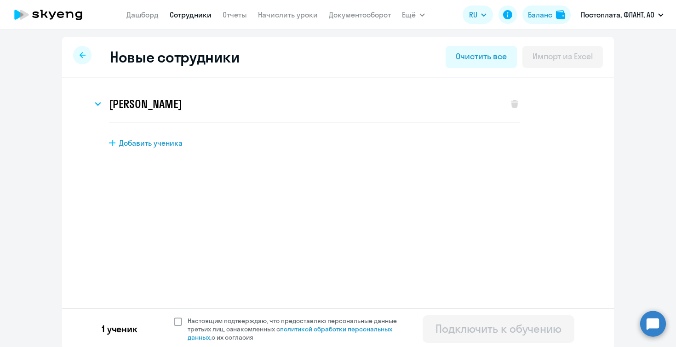
click at [180, 320] on span at bounding box center [178, 322] width 8 height 8
click at [174, 317] on input "Настоящим подтверждаю, что предоставляю персональные данные третьих лиц, ознако…" at bounding box center [173, 316] width 0 height 0
checkbox input "true"
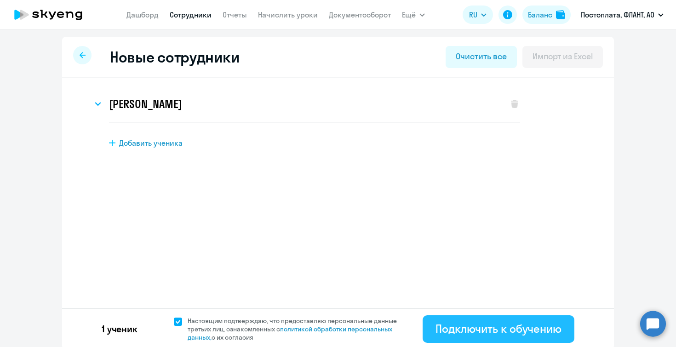
click at [471, 327] on div "Подключить к обучению" at bounding box center [499, 328] width 126 height 15
select select "english_adult_not_native_speaker"
select select "3"
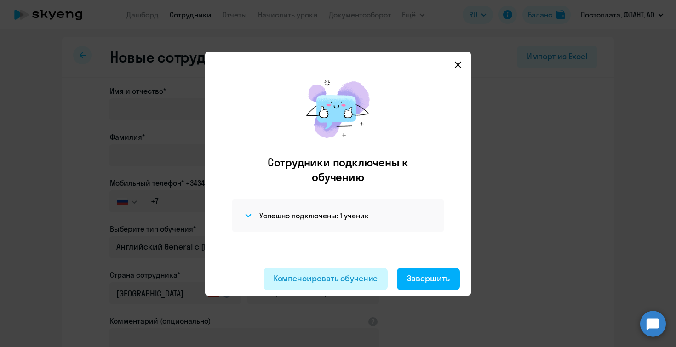
click at [342, 275] on div "Компенсировать обучение" at bounding box center [326, 279] width 104 height 12
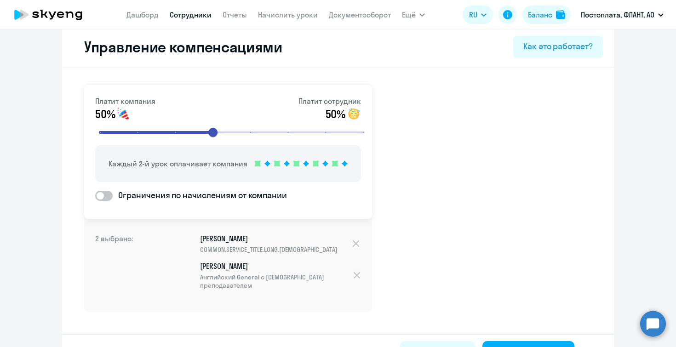
scroll to position [29, 0]
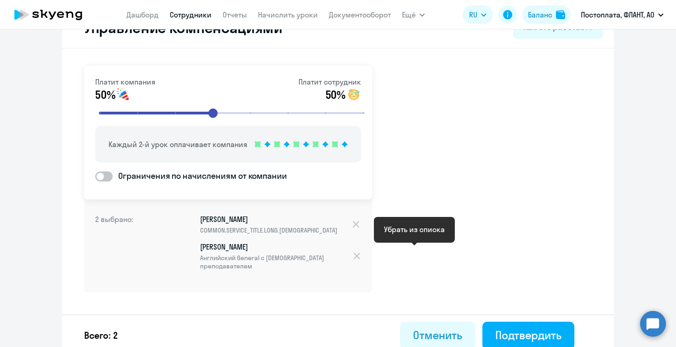
click at [361, 252] on div at bounding box center [356, 256] width 9 height 10
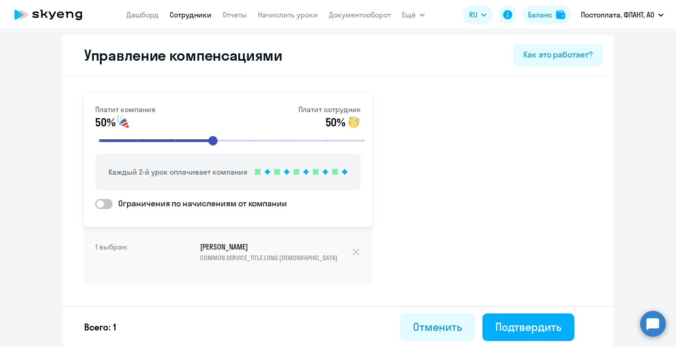
click at [424, 341] on div "Всего: 1 Отменить Подтвердить" at bounding box center [338, 326] width 552 height 41
click at [418, 321] on div "Отменить" at bounding box center [437, 327] width 49 height 15
select select "30"
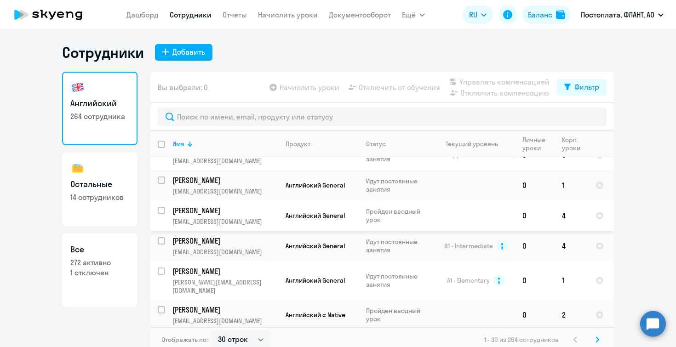
scroll to position [19, 0]
click at [128, 195] on p "14 сотрудников" at bounding box center [99, 197] width 59 height 10
select select "30"
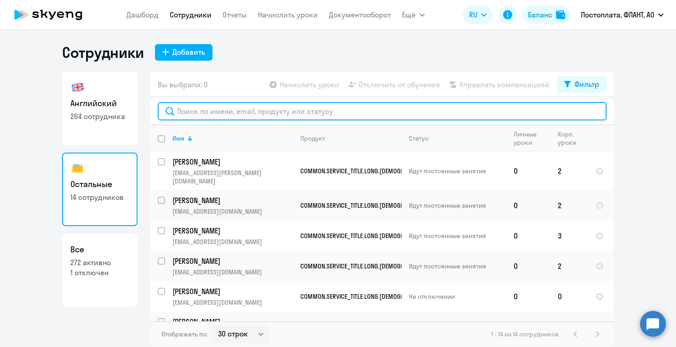
click at [215, 114] on input "text" at bounding box center [382, 111] width 449 height 18
paste input "[EMAIL_ADDRESS][DOMAIN_NAME]"
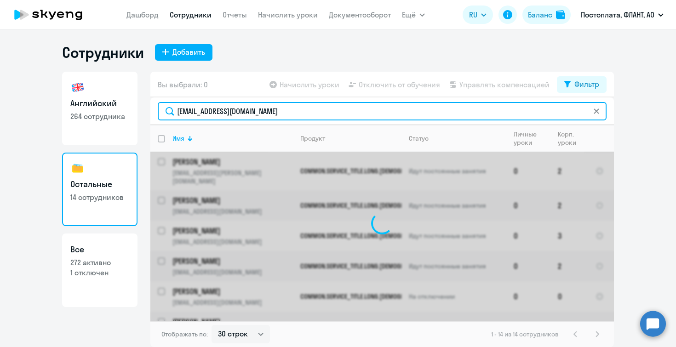
click at [188, 112] on input "[EMAIL_ADDRESS][DOMAIN_NAME]" at bounding box center [382, 111] width 449 height 18
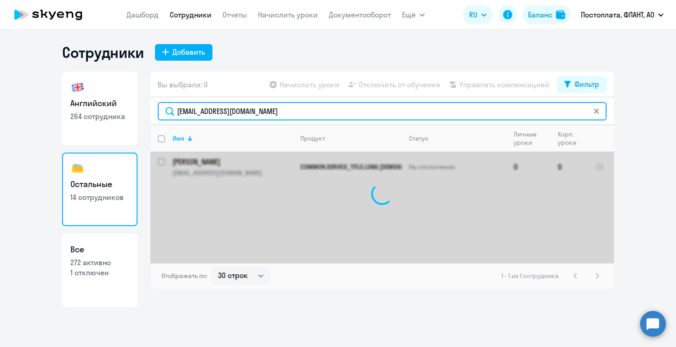
click at [286, 111] on input "[EMAIL_ADDRESS][DOMAIN_NAME]" at bounding box center [382, 111] width 449 height 18
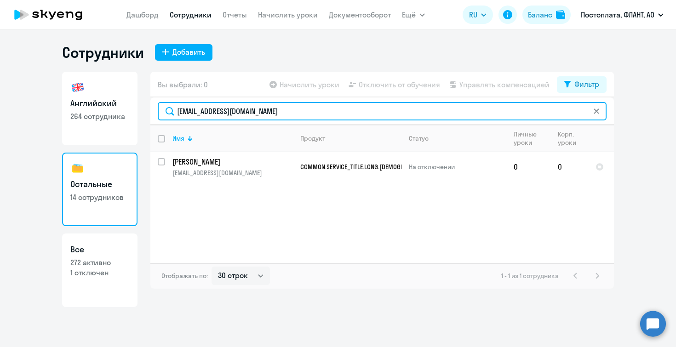
type input "[EMAIL_ADDRESS][DOMAIN_NAME]"
drag, startPoint x: 283, startPoint y: 114, endPoint x: 157, endPoint y: 114, distance: 126.0
click at [157, 114] on div "[EMAIL_ADDRESS][DOMAIN_NAME]" at bounding box center [382, 111] width 464 height 28
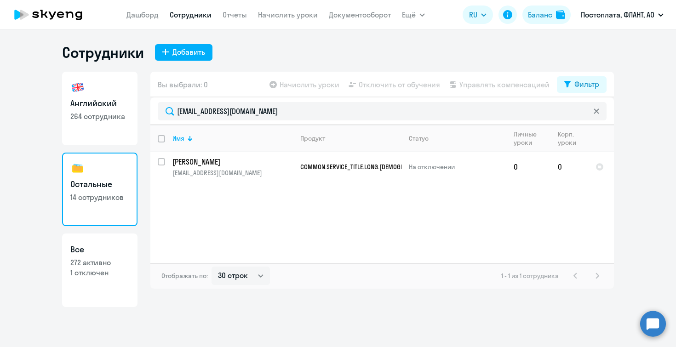
click at [90, 128] on link "Английский 264 сотрудника" at bounding box center [99, 109] width 75 height 74
select select "30"
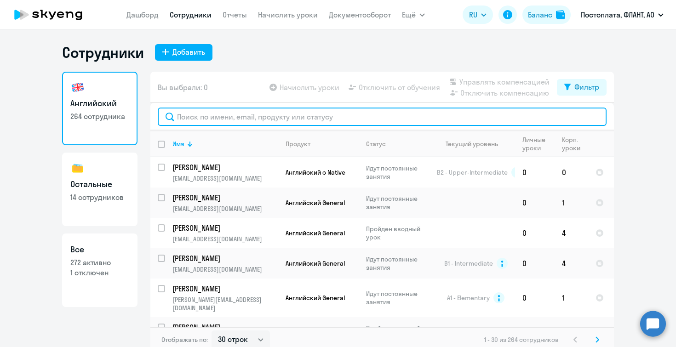
click at [201, 119] on input "text" at bounding box center [382, 117] width 449 height 18
paste input "[EMAIL_ADDRESS][DOMAIN_NAME]"
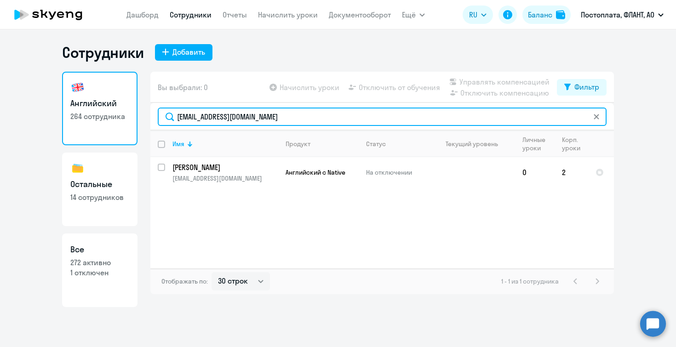
type input "[EMAIL_ADDRESS][DOMAIN_NAME]"
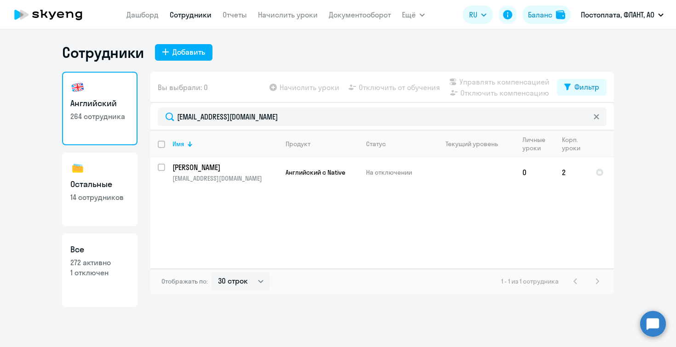
click at [113, 188] on h3 "Остальные" at bounding box center [99, 184] width 59 height 12
select select "30"
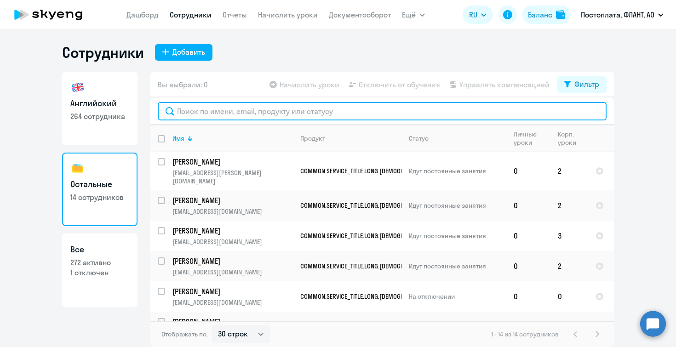
click at [219, 109] on input "text" at bounding box center [382, 111] width 449 height 18
paste input "[EMAIL_ADDRESS][DOMAIN_NAME]"
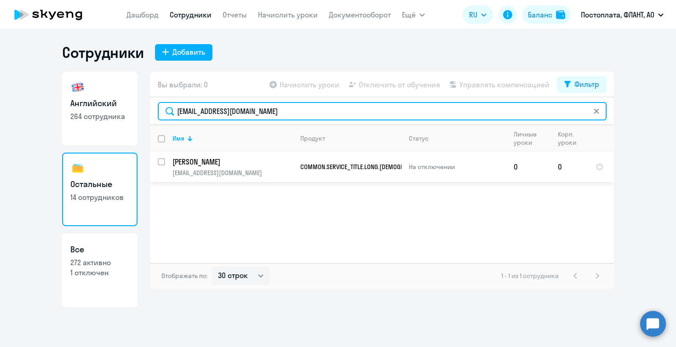
type input "[EMAIL_ADDRESS][DOMAIN_NAME]"
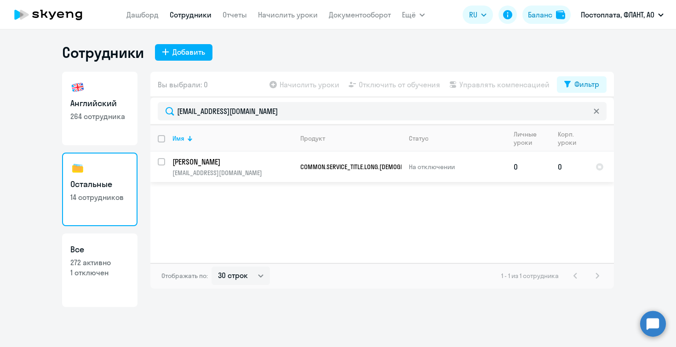
click at [161, 162] on input "select row 20937402" at bounding box center [167, 167] width 18 height 18
checkbox input "true"
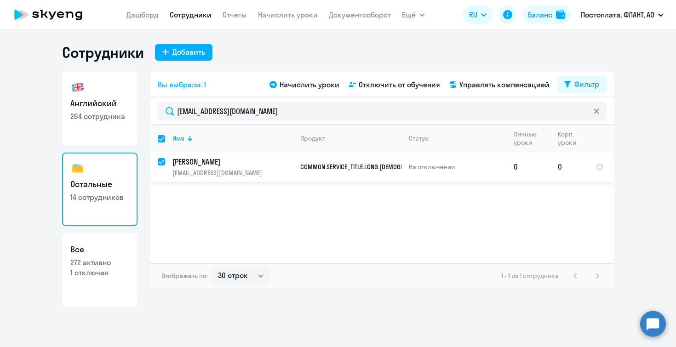
click at [394, 171] on td "COMMON.SERVICE_TITLE.LONG.[DEMOGRAPHIC_DATA]" at bounding box center [347, 167] width 109 height 30
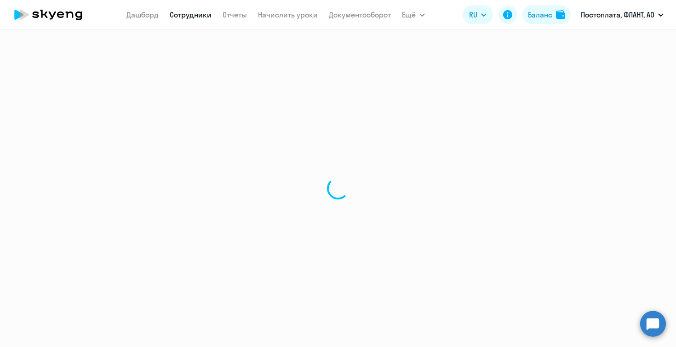
select select "english"
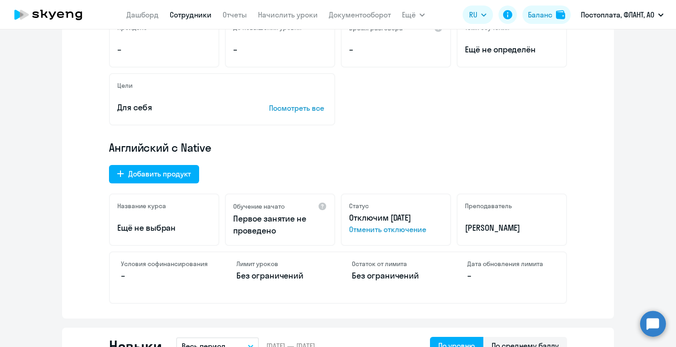
scroll to position [195, 0]
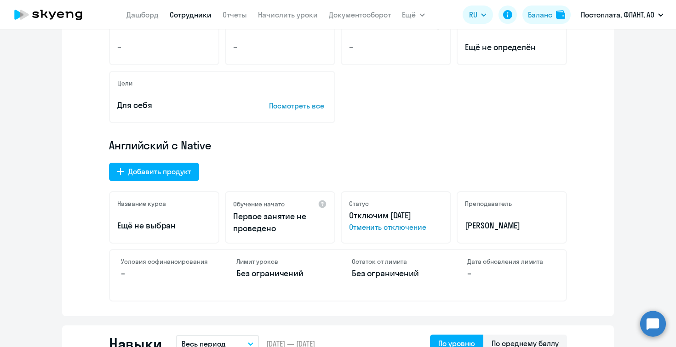
click at [372, 228] on span "Отменить отключение" at bounding box center [396, 227] width 94 height 11
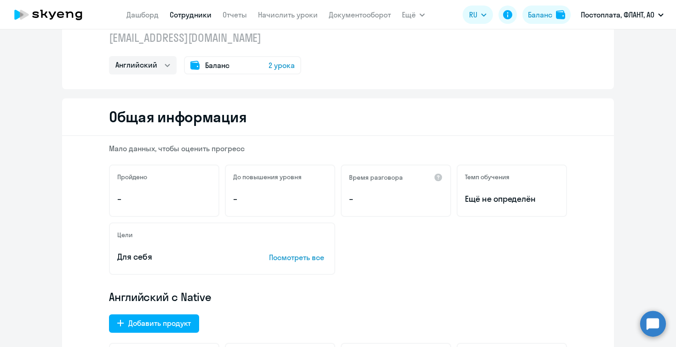
scroll to position [0, 0]
